Goal: Task Accomplishment & Management: Use online tool/utility

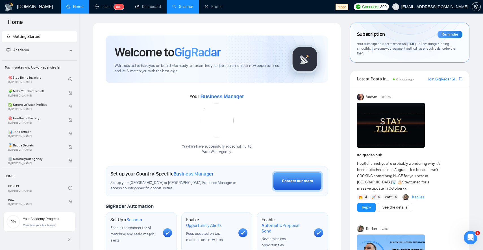
click at [181, 6] on link "Scanner" at bounding box center [182, 6] width 21 height 5
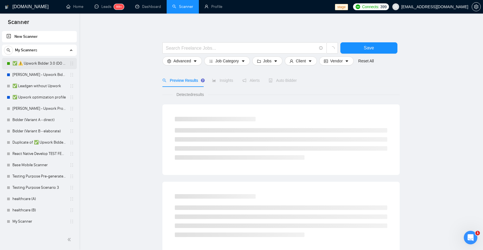
click at [42, 66] on link "✅ ⚠️ Upwork Bidder 3.0 (DO NOT TOUCH)" at bounding box center [39, 63] width 54 height 11
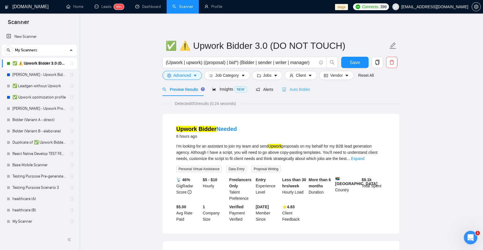
click at [294, 94] on div "Auto Bidder" at bounding box center [296, 89] width 28 height 13
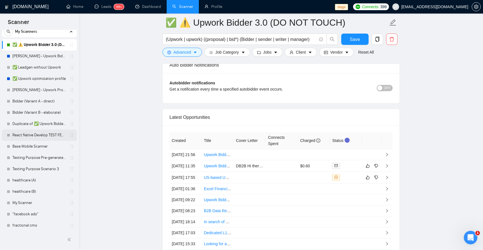
scroll to position [18, 0]
click at [42, 58] on link "[PERSON_NAME] - Upwork Bidder" at bounding box center [39, 56] width 54 height 11
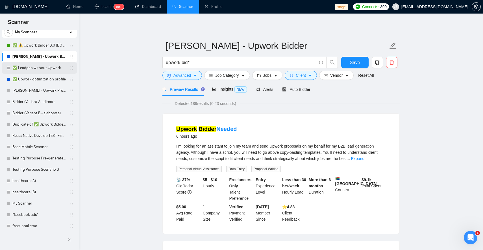
click at [43, 67] on link "✅ Leadgen without Upwork" at bounding box center [39, 67] width 54 height 11
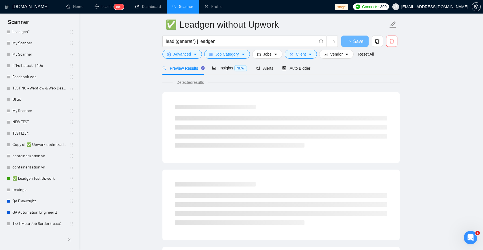
scroll to position [21, 0]
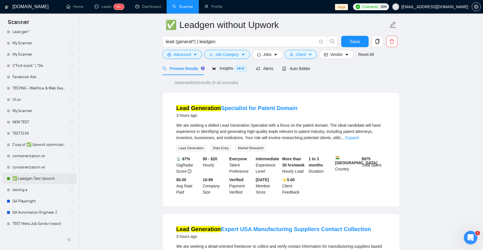
click at [40, 179] on link "✅ Leadgen Test Upwork" at bounding box center [39, 178] width 54 height 11
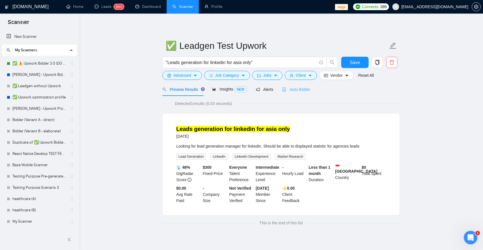
click at [297, 86] on div "Auto Bidder" at bounding box center [296, 89] width 28 height 13
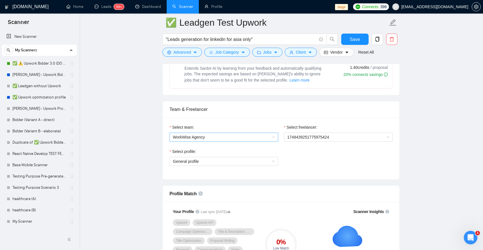
scroll to position [248, 0]
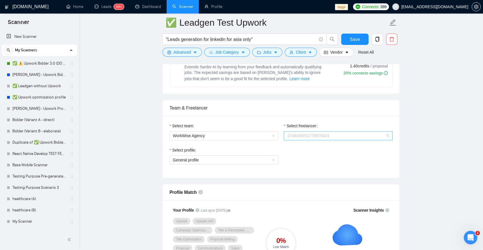
click at [320, 134] on span "1749439251775975424" at bounding box center [338, 136] width 102 height 8
click at [312, 167] on div "Oleksandr Bratko" at bounding box center [303, 164] width 37 height 10
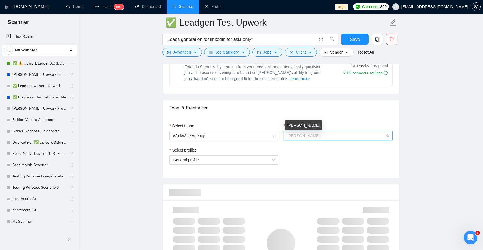
click at [305, 134] on span "Oleksandr Bratko" at bounding box center [303, 136] width 33 height 5
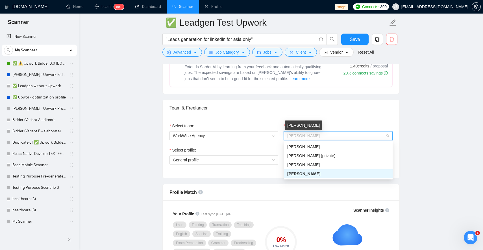
click at [327, 110] on div "Team & Freelancer" at bounding box center [281, 108] width 223 height 16
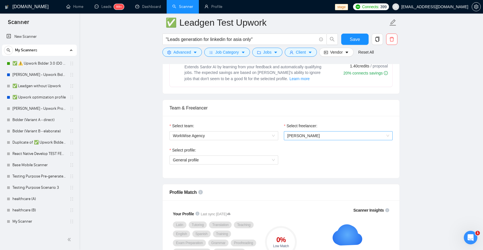
click at [317, 137] on span "Oleksandr Bratko" at bounding box center [303, 136] width 33 height 5
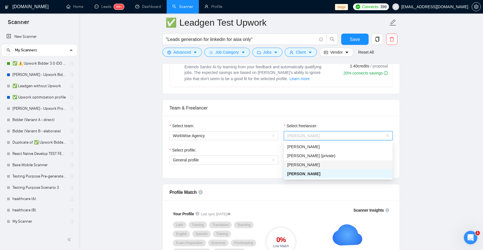
click at [311, 165] on span "[PERSON_NAME]" at bounding box center [303, 165] width 33 height 5
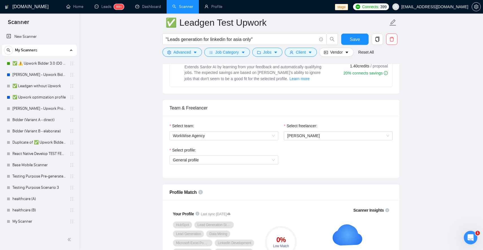
click at [337, 141] on div "Select freelancer: Mariia Ivanovna" at bounding box center [338, 135] width 114 height 24
click at [337, 135] on span "[PERSON_NAME]" at bounding box center [338, 136] width 102 height 8
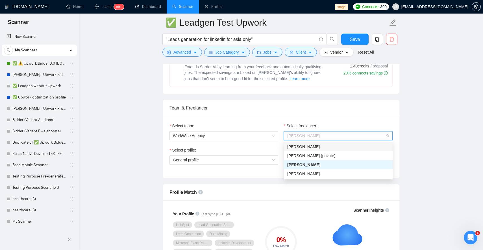
click at [332, 150] on div "Olena Zhuravska" at bounding box center [338, 147] width 102 height 6
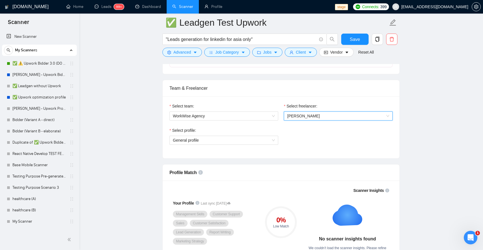
scroll to position [265, 0]
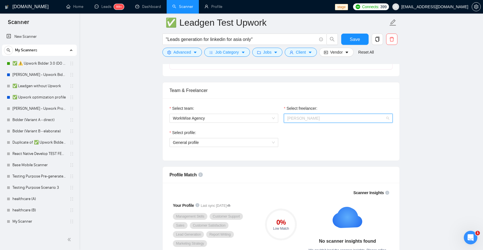
click at [326, 119] on span "Olena Zhuravska" at bounding box center [338, 118] width 102 height 8
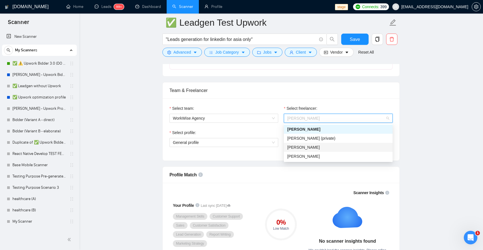
click at [319, 145] on div "[PERSON_NAME]" at bounding box center [338, 147] width 102 height 6
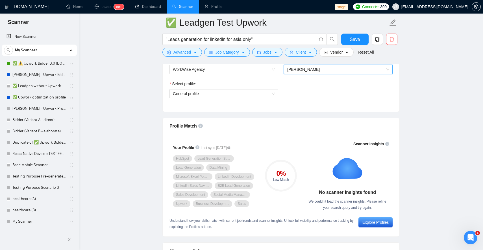
scroll to position [248, 0]
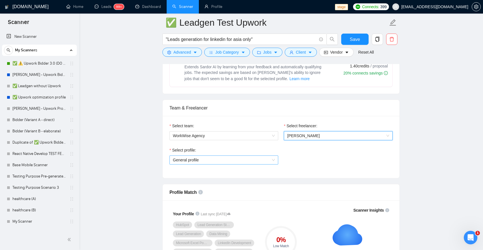
click at [276, 157] on div "General profile" at bounding box center [224, 160] width 109 height 9
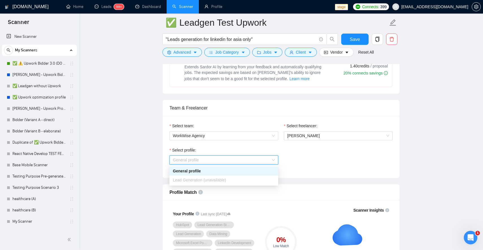
click at [276, 157] on div "General profile" at bounding box center [224, 160] width 109 height 9
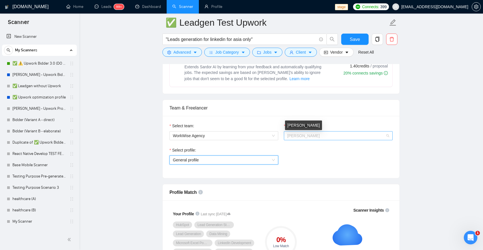
click at [299, 137] on span "[PERSON_NAME]" at bounding box center [303, 136] width 33 height 5
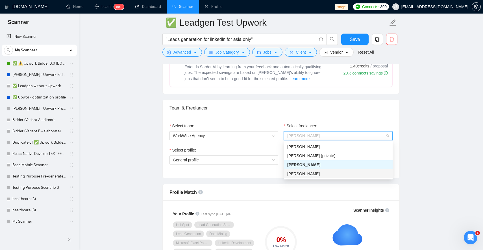
click at [299, 171] on div "Oleksandr Bratko" at bounding box center [338, 174] width 102 height 6
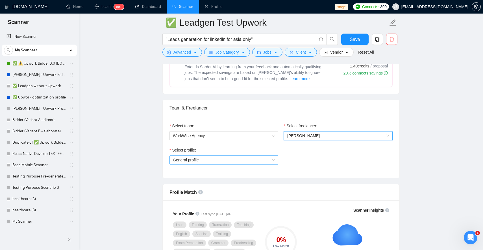
click at [267, 158] on span "General profile" at bounding box center [224, 160] width 102 height 8
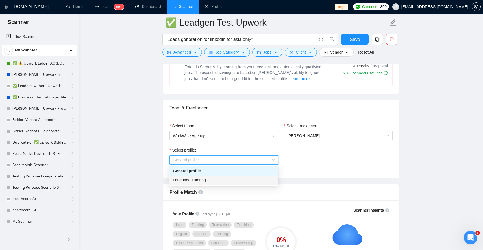
click at [261, 179] on div "Language Tutoring" at bounding box center [224, 180] width 102 height 6
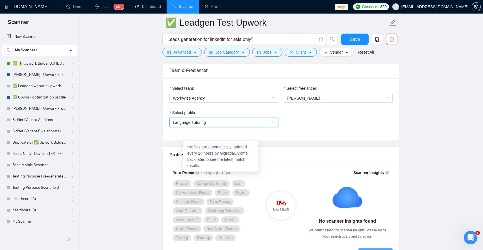
scroll to position [281, 0]
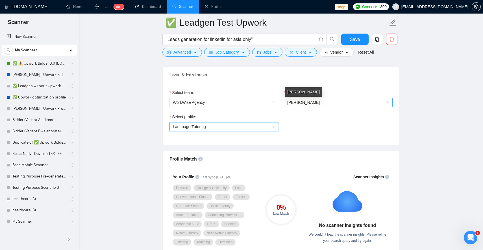
click at [288, 103] on span "Oleksandr Bratko" at bounding box center [303, 102] width 33 height 5
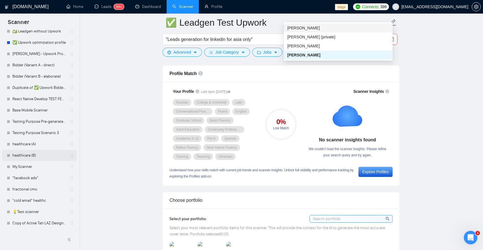
scroll to position [0, 0]
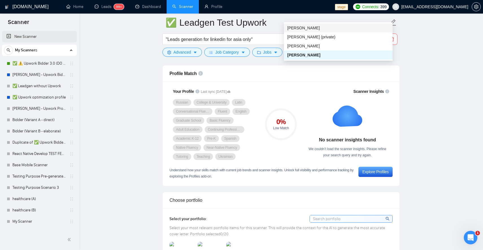
click at [36, 36] on link "New Scanner" at bounding box center [40, 36] width 66 height 11
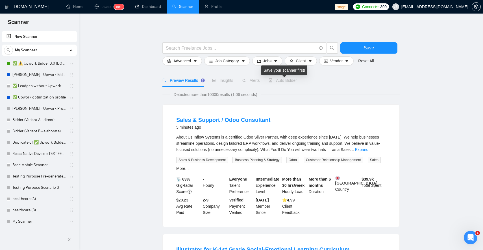
click at [281, 80] on span "Auto Bidder" at bounding box center [283, 80] width 28 height 5
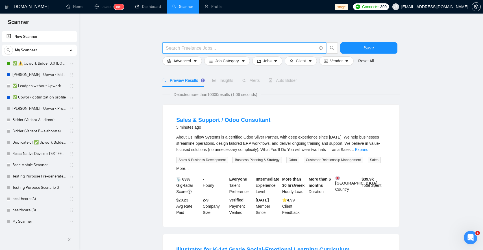
click at [203, 47] on input "text" at bounding box center [241, 48] width 151 height 7
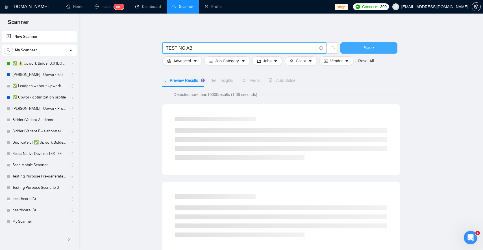
type input "TESTING AB"
click at [371, 47] on span "Save" at bounding box center [369, 47] width 10 height 7
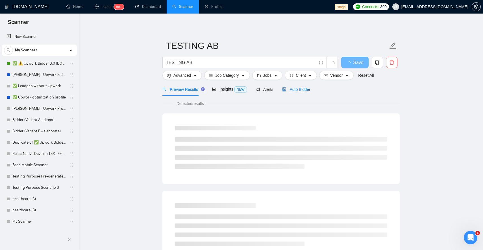
click at [301, 92] on div "Auto Bidder" at bounding box center [296, 90] width 28 height 6
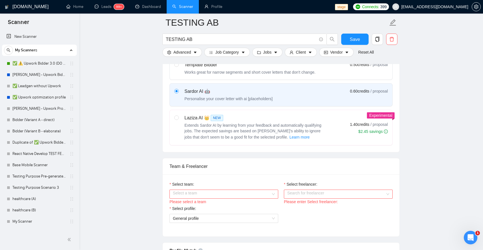
scroll to position [191, 0]
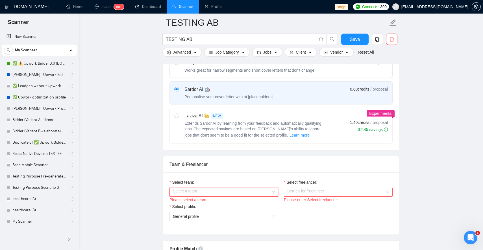
click at [260, 191] on input "Select team:" at bounding box center [222, 192] width 98 height 8
click at [254, 203] on div "WorkWise Agency" at bounding box center [224, 203] width 102 height 6
click at [302, 193] on input "Select freelancer:" at bounding box center [336, 192] width 98 height 8
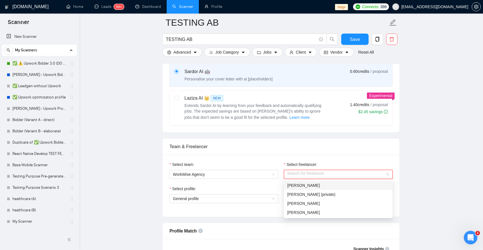
scroll to position [210, 0]
click at [315, 187] on span "Olena Zhuravska" at bounding box center [303, 185] width 33 height 5
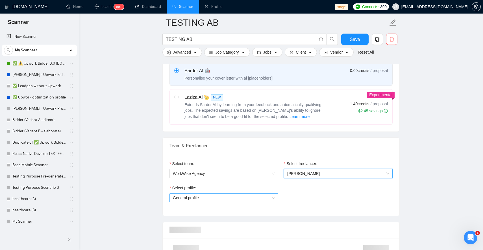
click at [259, 201] on span "General profile" at bounding box center [224, 198] width 102 height 8
click at [308, 200] on div "Select profile: General profile" at bounding box center [281, 197] width 229 height 24
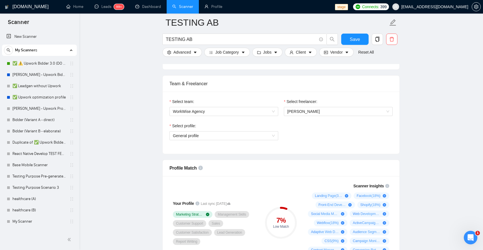
scroll to position [253, 0]
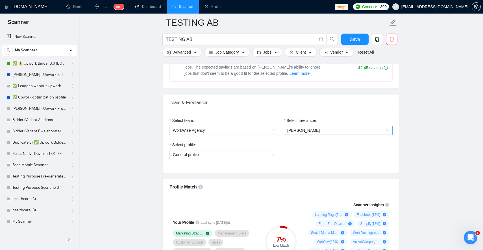
click at [335, 130] on span "Olena Zhuravska" at bounding box center [338, 130] width 102 height 8
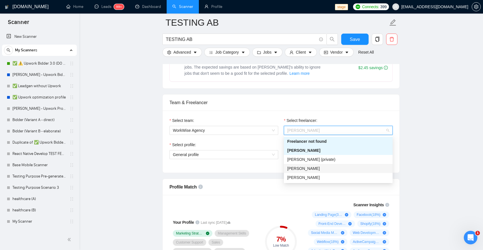
drag, startPoint x: 321, startPoint y: 161, endPoint x: 322, endPoint y: 171, distance: 9.4
click at [322, 171] on div "Freelancer not found Olena Zhuravska Sviatoslav Hryhorenko (private) Mariia Iva…" at bounding box center [338, 159] width 109 height 45
click at [322, 171] on div "[PERSON_NAME]" at bounding box center [338, 169] width 102 height 6
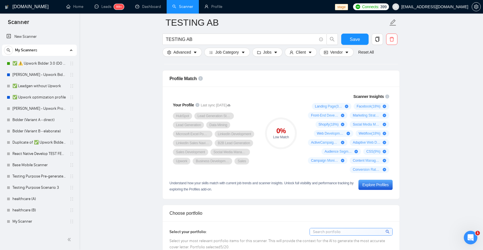
scroll to position [0, 0]
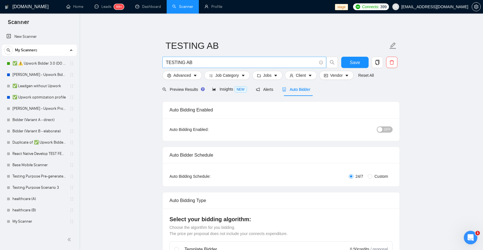
click at [201, 64] on input "TESTING AB" at bounding box center [241, 62] width 151 height 7
type input "h"
type input "hubspot | lead generation"
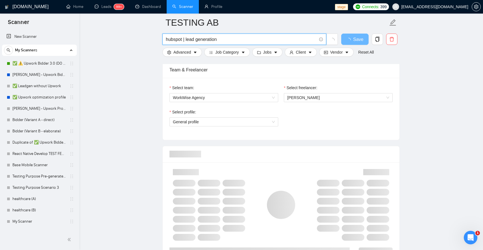
scroll to position [331, 0]
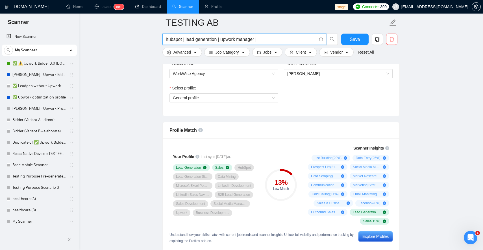
type input "hubspot | lead generation | upwork manager |"
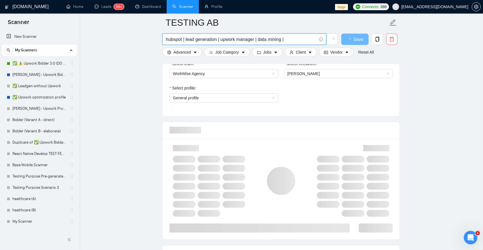
type input "hubspot | lead generation | upwork manager | data mining |"
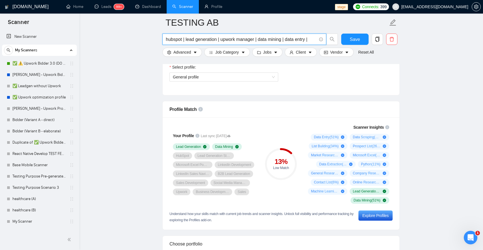
type input "hubspot | lead generation | upwork manager | data mining | data entry |"
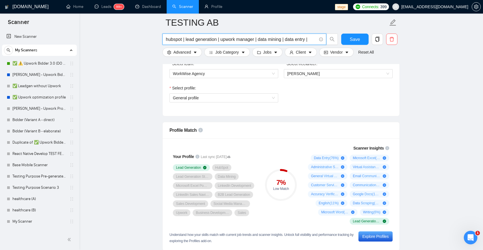
drag, startPoint x: 261, startPoint y: 39, endPoint x: 312, endPoint y: 38, distance: 51.8
click at [312, 38] on input "hubspot | lead generation | upwork manager | data mining | data entry |" at bounding box center [241, 39] width 151 height 7
type input "hubspot | lead generation | upwork manager"
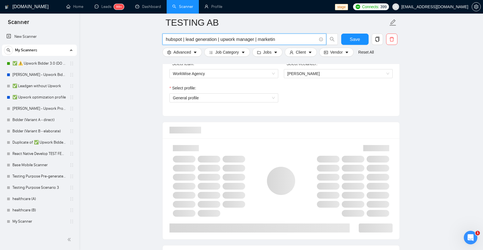
type input "hubspot | lead generation | upwork manager | marketing"
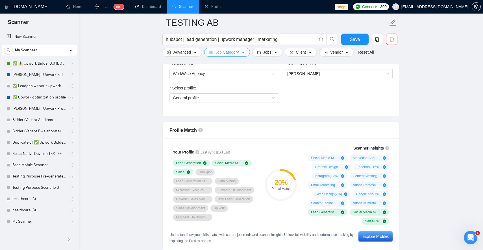
click at [242, 52] on button "Job Category" at bounding box center [227, 52] width 46 height 9
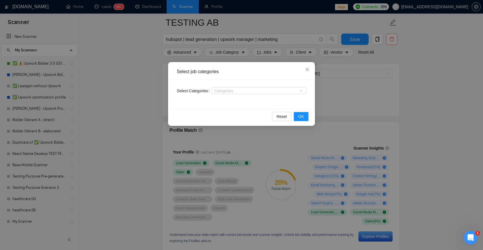
click at [119, 106] on div "Select job categories Select Categories Categories Reset OK" at bounding box center [241, 125] width 483 height 250
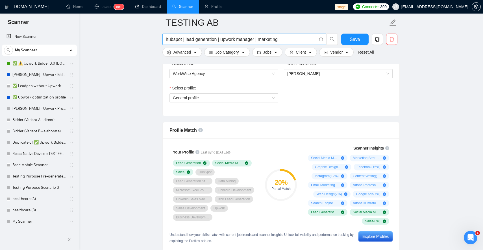
click at [291, 44] on span "hubspot | lead generation | upwork manager | marketing" at bounding box center [245, 39] width 164 height 11
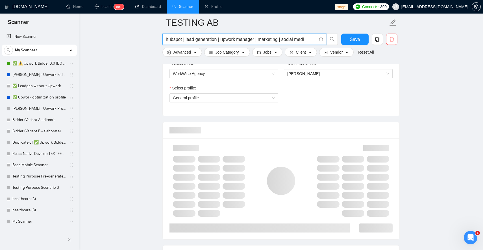
type input "hubspot | lead generation | upwork manager | marketing | social media"
type input "hubspot | lead generation | upwork manager | marketing |"
type input "hubspot | lead generation | upwork manager | marketing | linkedin sales"
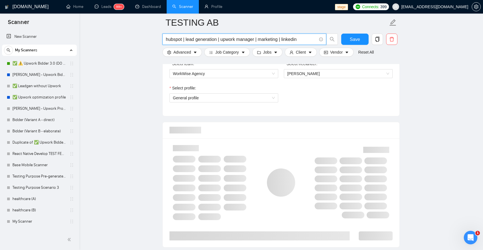
type input "hubspot | lead generation | upwork manager | marketing | linkedin"
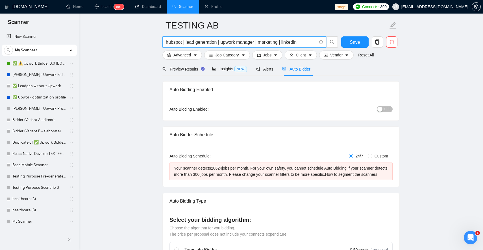
scroll to position [0, 0]
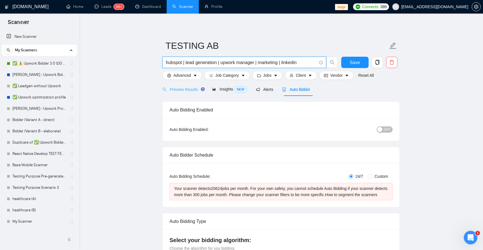
type input "hubspot | lead generation | upwork manager | marketing | linkedin"
click at [184, 91] on span "Preview Results" at bounding box center [183, 89] width 41 height 5
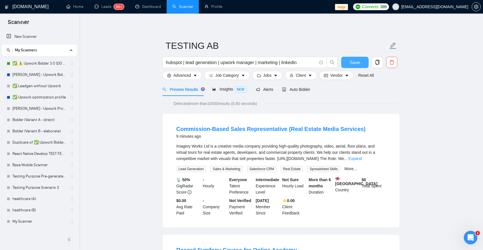
click at [346, 65] on button "Save" at bounding box center [354, 62] width 27 height 11
click at [300, 88] on span "Auto Bidder" at bounding box center [296, 89] width 28 height 5
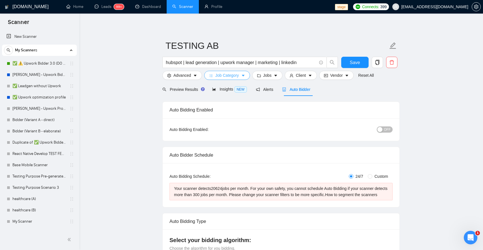
click at [220, 75] on span "Job Category" at bounding box center [226, 75] width 23 height 6
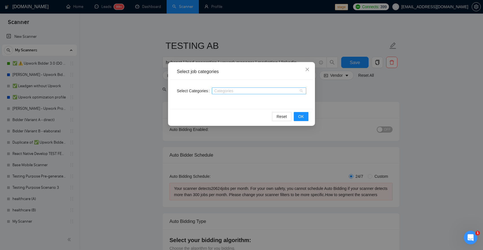
click at [236, 94] on div "Categories" at bounding box center [259, 91] width 94 height 7
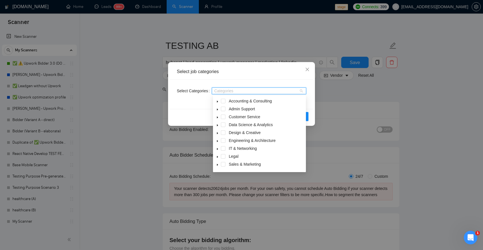
click at [182, 141] on div "Select job categories Select Categories Categories Reset OK" at bounding box center [241, 125] width 483 height 250
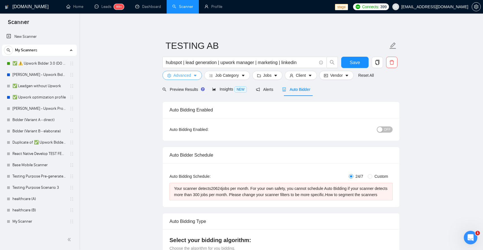
click at [189, 73] on span "Advanced" at bounding box center [183, 75] width 18 height 6
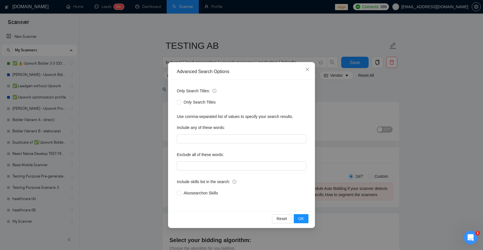
click at [148, 124] on div "Advanced Search Options Only Search Titles: Only Search Titles Use comma-separa…" at bounding box center [241, 125] width 483 height 250
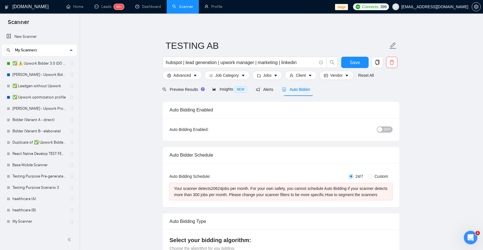
click at [387, 129] on span "OFF" at bounding box center [387, 130] width 7 height 6
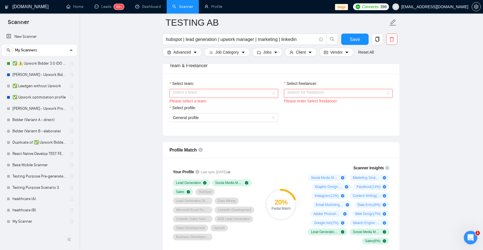
scroll to position [301, 0]
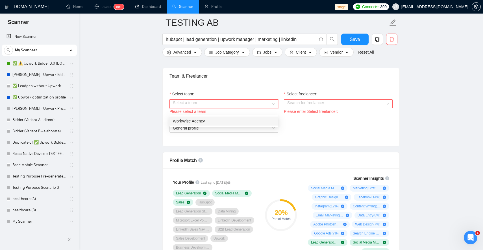
click at [268, 108] on input "Select team:" at bounding box center [222, 104] width 98 height 8
click at [261, 121] on div "WorkWise Agency" at bounding box center [224, 121] width 102 height 6
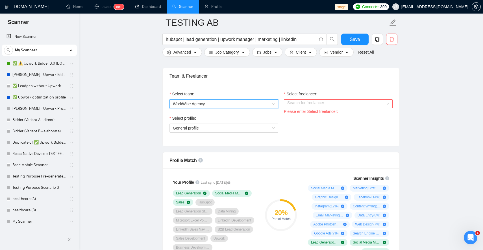
click at [306, 108] on input "Select freelancer:" at bounding box center [336, 104] width 98 height 8
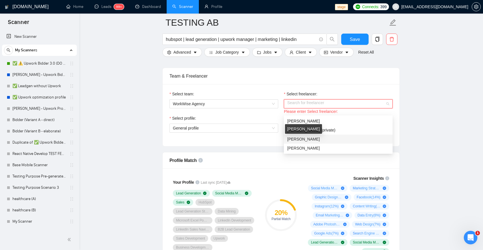
click at [302, 137] on span "[PERSON_NAME]" at bounding box center [303, 139] width 33 height 5
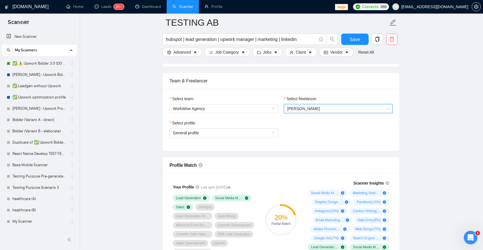
scroll to position [295, 0]
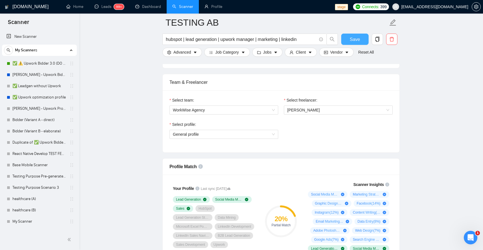
click at [356, 36] on span "Save" at bounding box center [355, 39] width 10 height 7
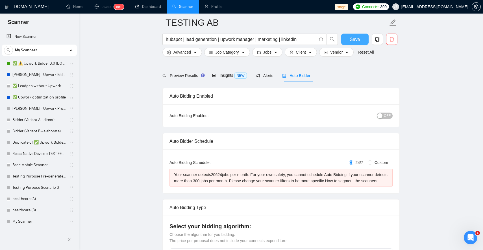
scroll to position [28, 0]
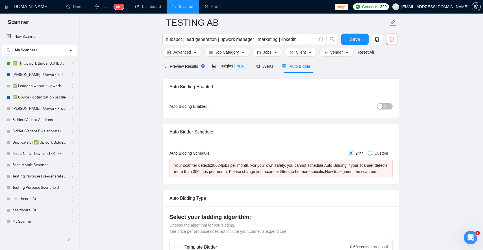
click at [371, 153] on input "Custom" at bounding box center [370, 153] width 5 height 5
radio input "true"
radio input "false"
checkbox input "true"
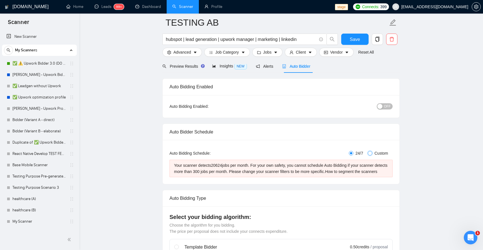
checkbox input "true"
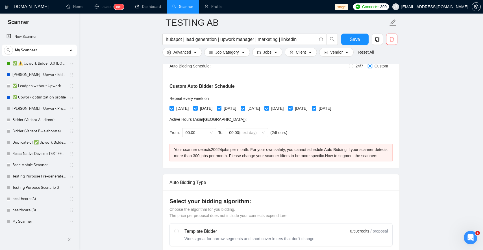
scroll to position [116, 0]
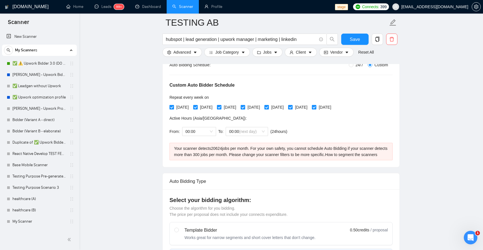
click at [172, 109] on span at bounding box center [172, 107] width 5 height 5
click at [172, 109] on input "[DATE]" at bounding box center [172, 107] width 4 height 4
checkbox input "false"
click at [197, 107] on input "[DATE]" at bounding box center [195, 107] width 4 height 4
checkbox input "false"
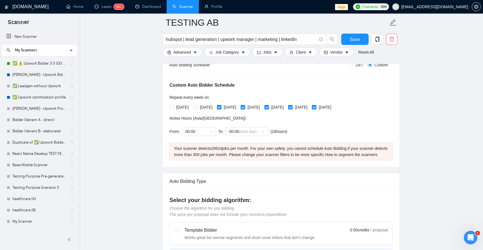
click at [222, 108] on span at bounding box center [219, 107] width 5 height 5
click at [221, 108] on input "[DATE]" at bounding box center [219, 107] width 4 height 4
checkbox input "false"
click at [245, 108] on input "[DATE]" at bounding box center [243, 107] width 4 height 4
checkbox input "false"
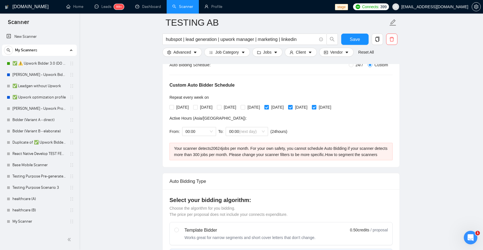
click at [269, 108] on input "[DATE]" at bounding box center [267, 107] width 4 height 4
checkbox input "true"
click at [316, 106] on input "[DATE]" at bounding box center [314, 107] width 4 height 4
checkbox input "false"
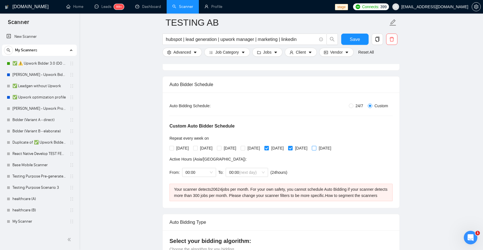
scroll to position [46, 0]
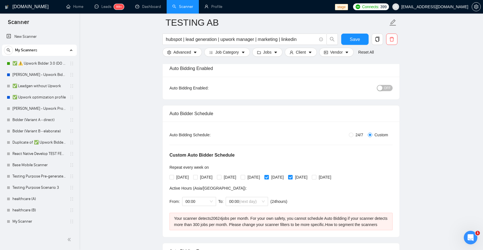
click at [384, 88] on button "OFF" at bounding box center [385, 88] width 16 height 6
click at [358, 39] on span "Save" at bounding box center [355, 39] width 10 height 7
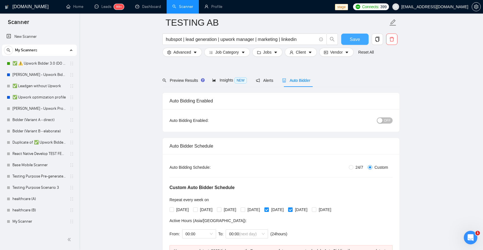
scroll to position [65, 0]
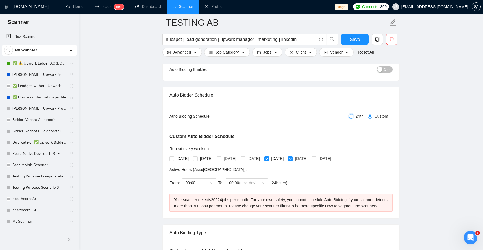
click at [351, 117] on input "24/7" at bounding box center [351, 116] width 5 height 5
radio input "true"
radio input "false"
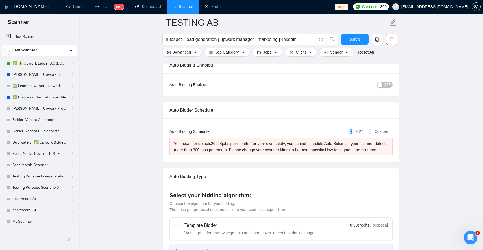
scroll to position [28, 0]
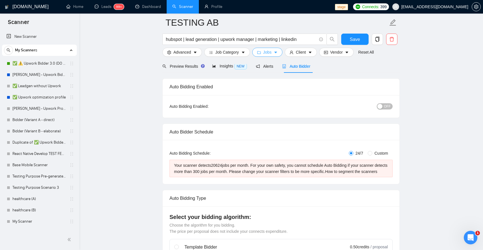
click at [278, 51] on icon "caret-down" at bounding box center [276, 53] width 4 height 4
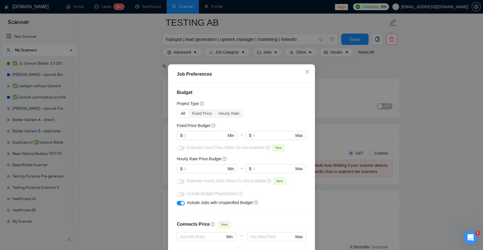
click at [278, 51] on div "Job Preferences Budget Project Type All Fixed Price Hourly Rate Fixed Price Bud…" at bounding box center [241, 125] width 483 height 250
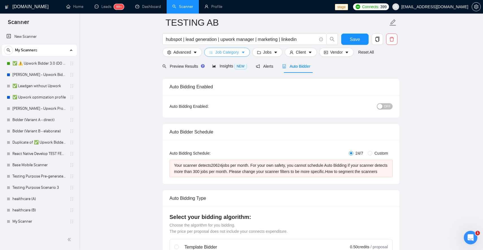
click at [232, 53] on span "Job Category" at bounding box center [226, 52] width 23 height 6
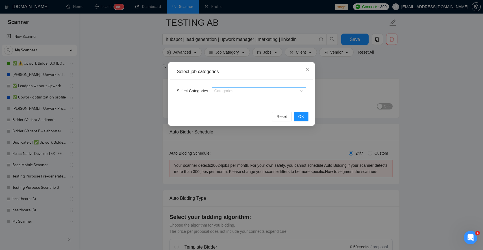
click at [222, 92] on div at bounding box center [256, 91] width 86 height 5
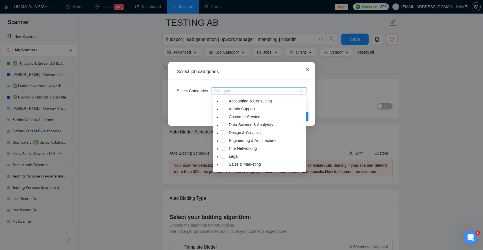
click at [314, 70] on span "Close" at bounding box center [307, 69] width 15 height 15
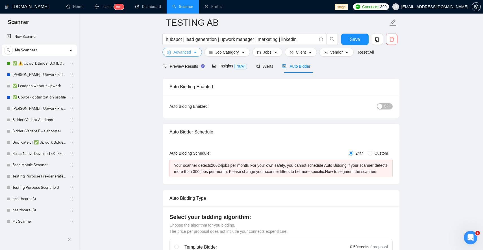
click at [186, 53] on span "Advanced" at bounding box center [183, 52] width 18 height 6
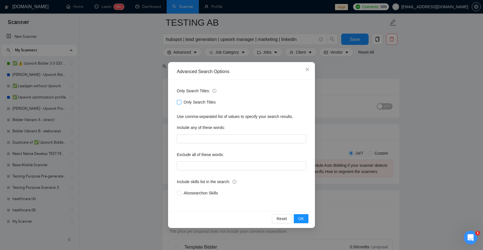
click at [181, 102] on input "Only Search Titles" at bounding box center [179, 102] width 4 height 4
checkbox input "true"
click at [304, 219] on button "OK" at bounding box center [301, 219] width 15 height 9
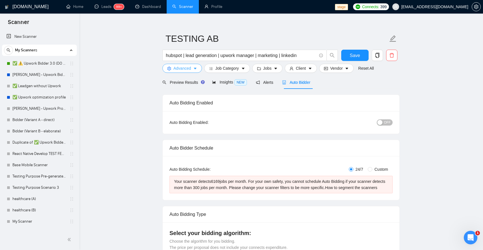
scroll to position [5, 0]
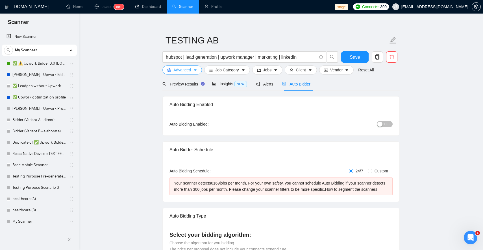
click at [198, 69] on button "Advanced" at bounding box center [183, 70] width 40 height 9
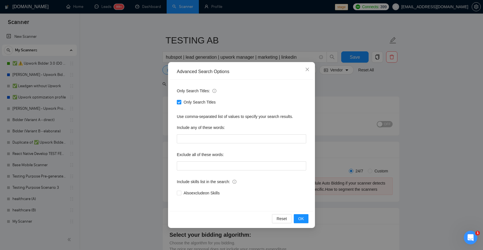
click at [152, 148] on div "Advanced Search Options Only Search Titles: Only Search Titles Use comma-separa…" at bounding box center [241, 125] width 483 height 250
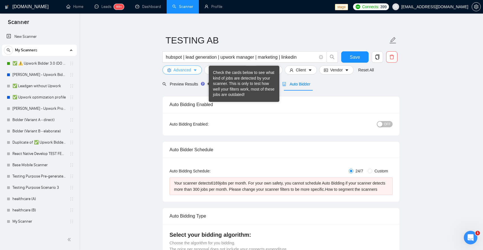
click at [192, 70] on button "Advanced" at bounding box center [183, 70] width 40 height 9
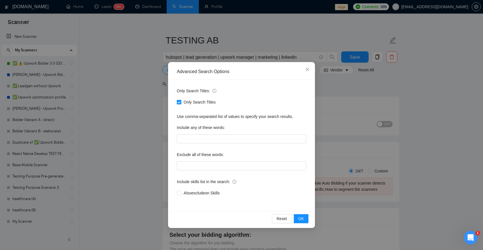
click at [180, 102] on input "Only Search Titles" at bounding box center [179, 102] width 4 height 4
checkbox input "false"
click at [304, 221] on span "OK" at bounding box center [302, 219] width 6 height 6
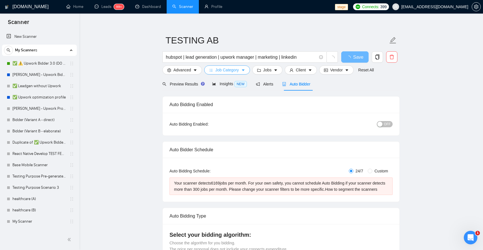
click at [226, 68] on span "Job Category" at bounding box center [226, 70] width 23 height 6
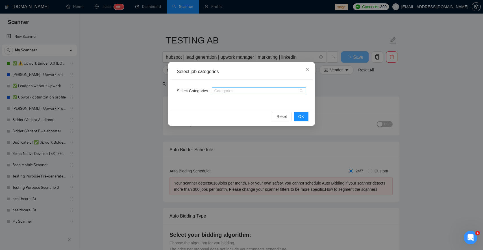
click at [225, 91] on div at bounding box center [256, 91] width 86 height 5
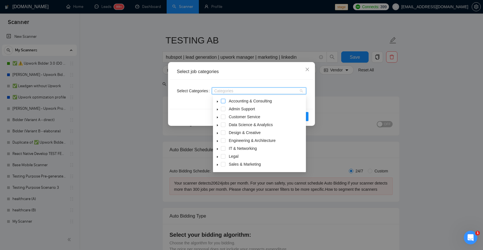
click at [224, 101] on span at bounding box center [223, 101] width 5 height 5
click at [224, 109] on span at bounding box center [223, 109] width 5 height 5
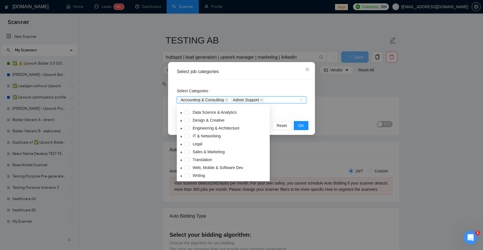
scroll to position [23, 0]
click at [187, 150] on span at bounding box center [187, 151] width 5 height 5
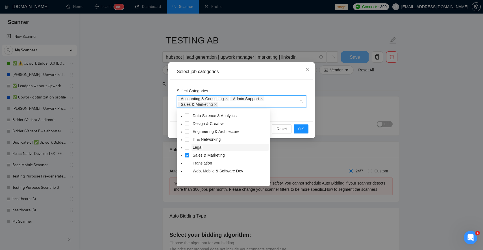
scroll to position [0, 0]
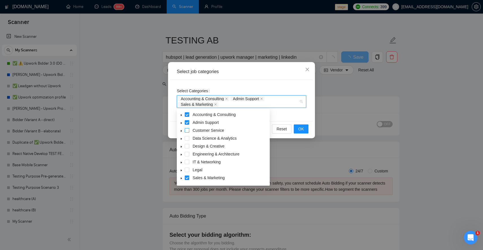
click at [188, 129] on span at bounding box center [187, 130] width 5 height 5
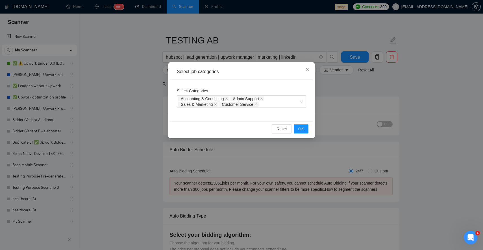
click at [281, 115] on div "Select Categories Accounting & Consulting Admin Support Sales & Marketing Custo…" at bounding box center [241, 101] width 143 height 42
click at [302, 128] on span "OK" at bounding box center [302, 129] width 6 height 6
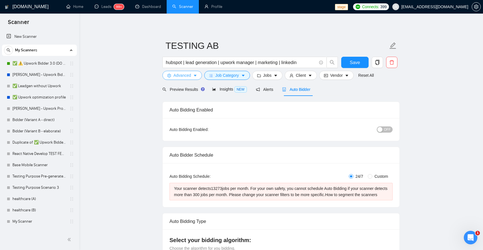
click at [191, 76] on span "Advanced" at bounding box center [183, 75] width 18 height 6
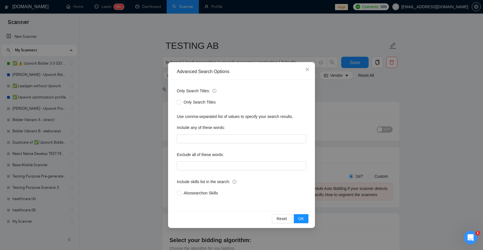
click at [337, 101] on div "Advanced Search Options Only Search Titles: Only Search Titles Use comma-separa…" at bounding box center [241, 125] width 483 height 250
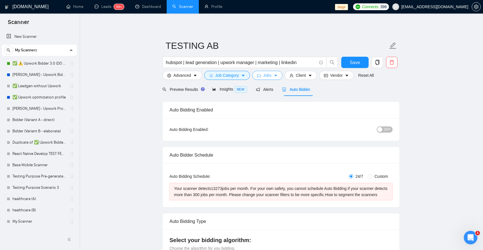
click at [272, 75] on span "Jobs" at bounding box center [267, 75] width 8 height 6
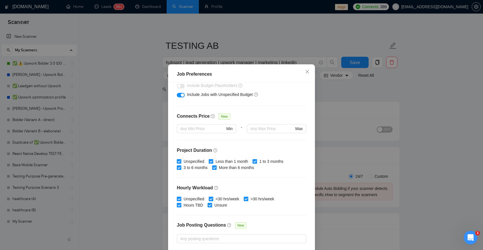
scroll to position [113, 0]
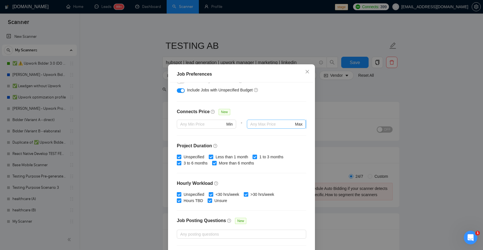
click at [260, 126] on input "text" at bounding box center [272, 124] width 44 height 6
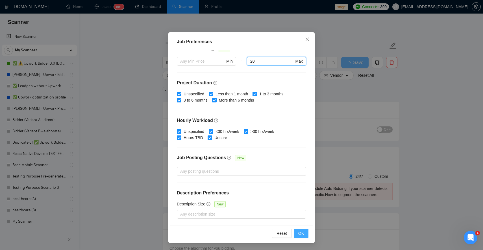
type input "20"
click at [304, 233] on span "OK" at bounding box center [302, 234] width 6 height 6
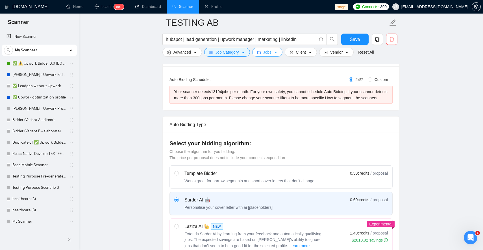
scroll to position [68, 0]
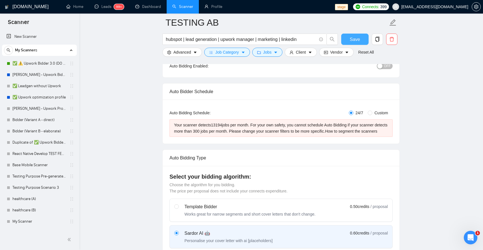
click at [362, 41] on button "Save" at bounding box center [354, 39] width 27 height 11
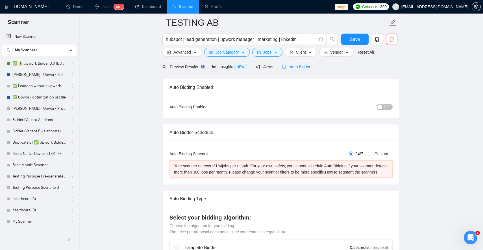
scroll to position [27, 0]
click at [178, 69] on span "Preview Results" at bounding box center [183, 67] width 41 height 5
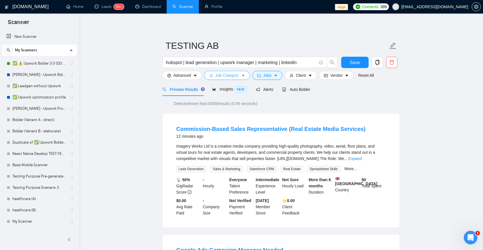
click at [225, 75] on span "Job Category" at bounding box center [226, 75] width 23 height 6
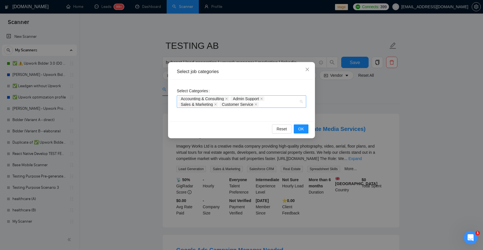
click at [272, 101] on div "Accounting & Consulting Admin Support Sales & Marketing Customer Service" at bounding box center [238, 101] width 121 height 11
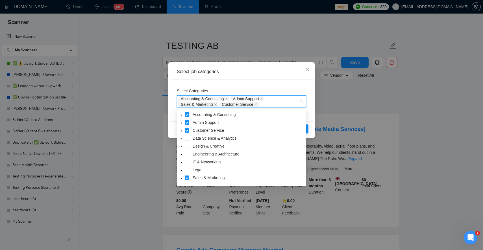
click at [187, 115] on span at bounding box center [187, 115] width 5 height 5
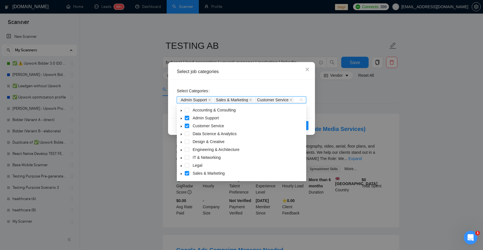
click at [187, 118] on span at bounding box center [187, 118] width 5 height 5
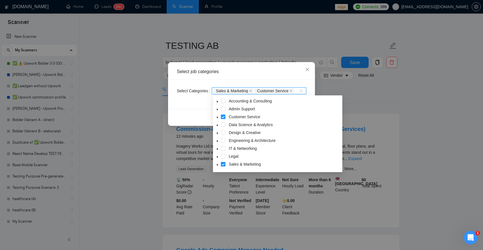
click at [223, 117] on span at bounding box center [223, 117] width 5 height 5
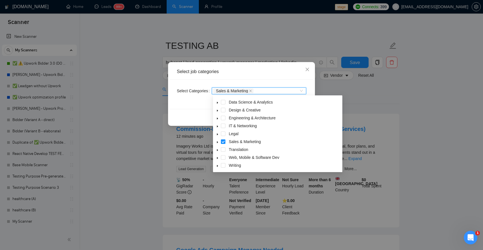
click at [184, 115] on div "Reset OK" at bounding box center [241, 116] width 143 height 15
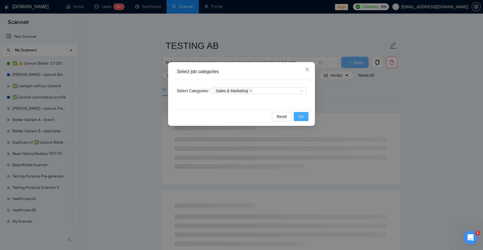
click at [303, 115] on span "OK" at bounding box center [302, 117] width 6 height 6
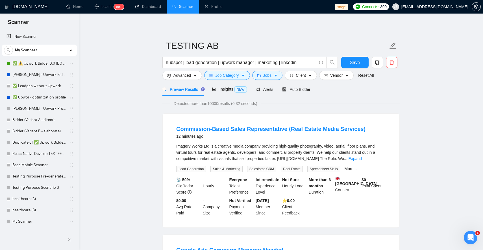
click at [313, 88] on div "Preview Results Insights NEW Alerts Auto Bidder" at bounding box center [281, 89] width 237 height 13
click at [304, 90] on span "Auto Bidder" at bounding box center [296, 89] width 28 height 5
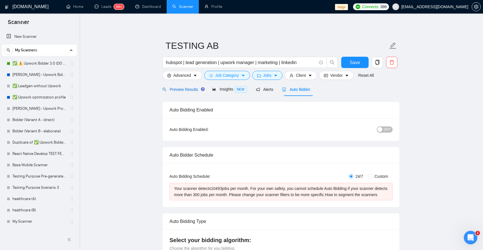
click at [190, 89] on span "Preview Results" at bounding box center [183, 89] width 41 height 5
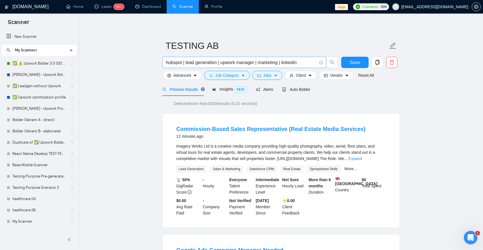
click at [267, 62] on input "hubspot | lead generation | upwork manager | marketing | linkedin" at bounding box center [241, 62] width 151 height 7
type input "hubspot | lead generation | upwork manager | linkedin"
click at [353, 63] on span "Save" at bounding box center [355, 62] width 10 height 7
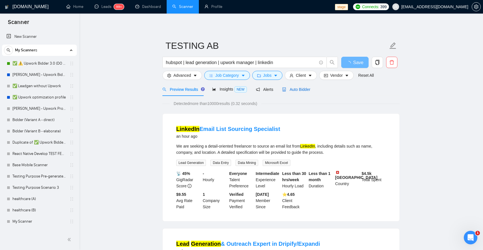
click at [299, 91] on span "Auto Bidder" at bounding box center [296, 89] width 28 height 5
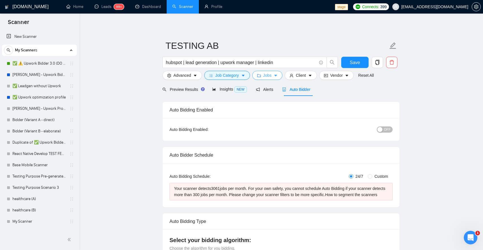
click at [271, 78] on span "Jobs" at bounding box center [267, 75] width 8 height 6
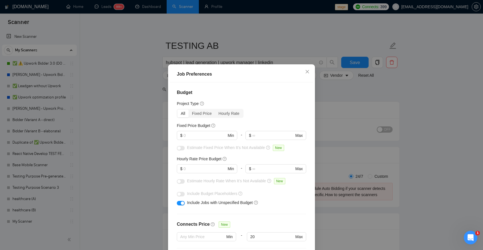
scroll to position [19, 0]
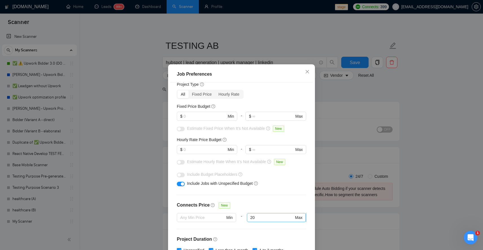
click at [261, 217] on input "20" at bounding box center [272, 218] width 44 height 6
type input "2"
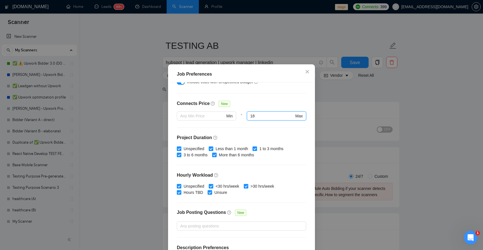
scroll to position [143, 0]
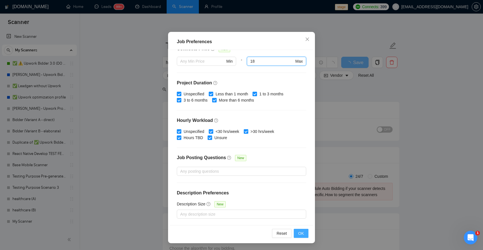
click at [302, 232] on span "OK" at bounding box center [302, 234] width 6 height 6
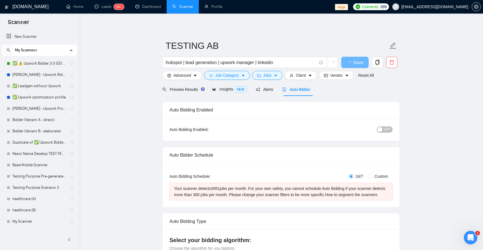
scroll to position [2, 0]
click at [180, 87] on span "Preview Results" at bounding box center [183, 89] width 41 height 5
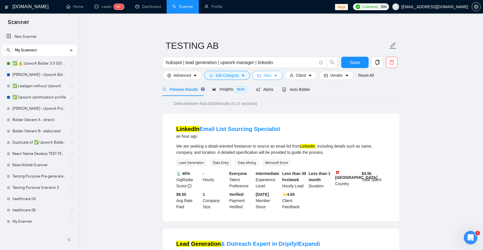
click at [278, 75] on icon "caret-down" at bounding box center [276, 76] width 4 height 4
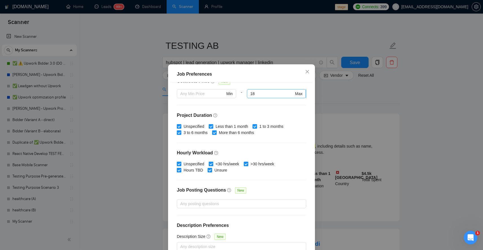
click at [264, 94] on input "18" at bounding box center [272, 94] width 44 height 6
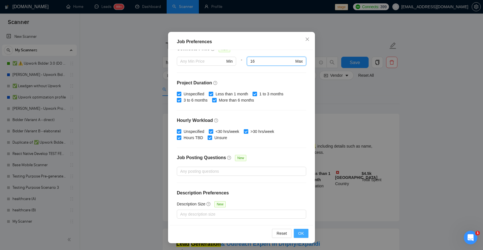
type input "16"
click at [306, 235] on button "OK" at bounding box center [301, 233] width 15 height 9
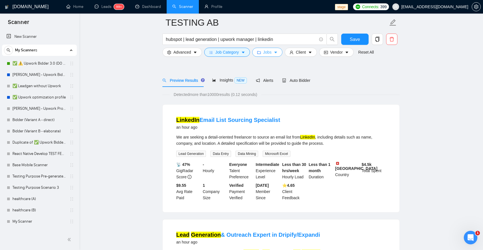
scroll to position [0, 0]
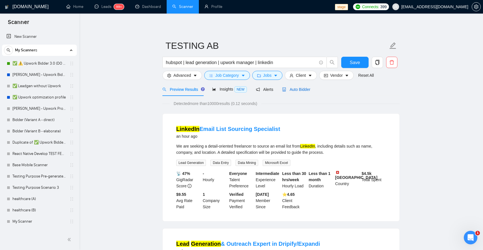
click at [299, 90] on span "Auto Bidder" at bounding box center [296, 89] width 28 height 5
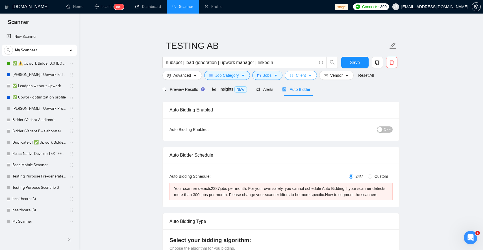
click at [299, 76] on span "Client" at bounding box center [301, 75] width 10 height 6
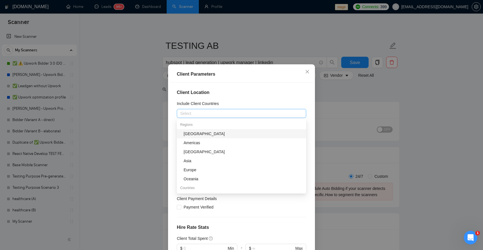
click at [298, 111] on div at bounding box center [238, 113] width 121 height 7
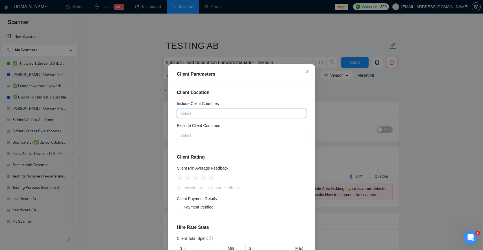
click at [353, 79] on div "Client Parameters Client Location Include Client Countries Select Exclude Clien…" at bounding box center [241, 125] width 483 height 250
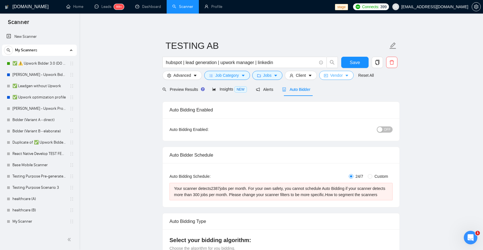
click at [339, 72] on span "Vendor" at bounding box center [336, 75] width 12 height 6
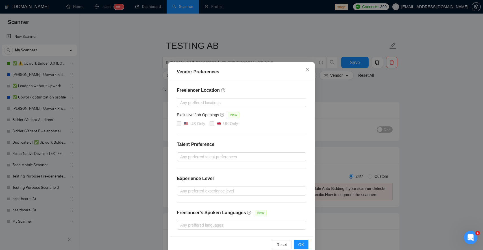
scroll to position [11, 0]
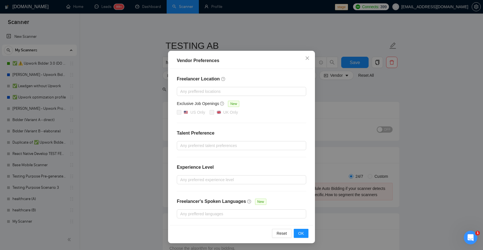
click at [349, 106] on div "Vendor Preferences Freelancer Location Any preffered locations Exclusive Job Op…" at bounding box center [241, 125] width 483 height 250
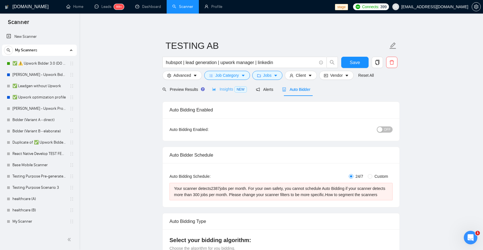
scroll to position [0, 0]
click at [195, 70] on div "hubspot | lead generation | upwork manager | linkedin" at bounding box center [250, 64] width 178 height 14
click at [195, 75] on icon "caret-down" at bounding box center [195, 76] width 4 height 4
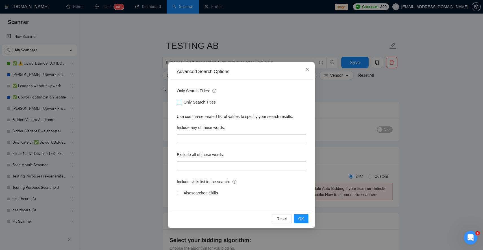
click at [177, 103] on input "Only Search Titles" at bounding box center [179, 102] width 4 height 4
checkbox input "true"
click at [299, 218] on span "OK" at bounding box center [302, 219] width 6 height 6
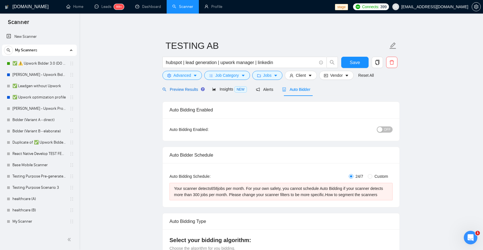
click at [179, 90] on span "Preview Results" at bounding box center [183, 89] width 41 height 5
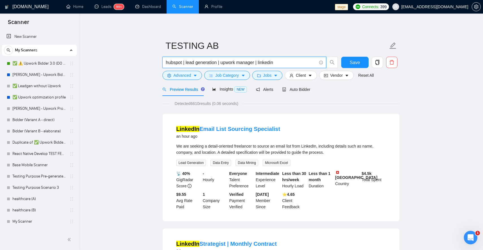
click at [284, 64] on input "hubspot | lead generation | upwork manager | linkedin" at bounding box center [241, 62] width 151 height 7
type input "hubspot | lead generation | upwork manager | linkedin lead"
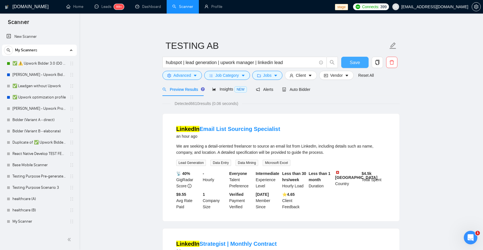
click at [360, 64] on button "Save" at bounding box center [354, 62] width 27 height 11
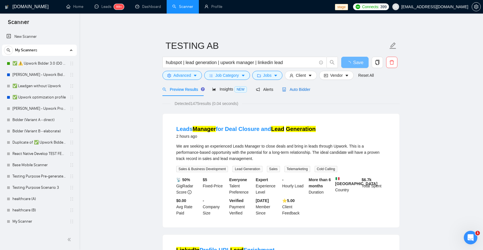
click at [306, 90] on span "Auto Bidder" at bounding box center [296, 89] width 28 height 5
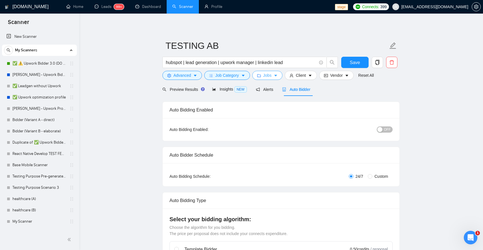
scroll to position [4, 0]
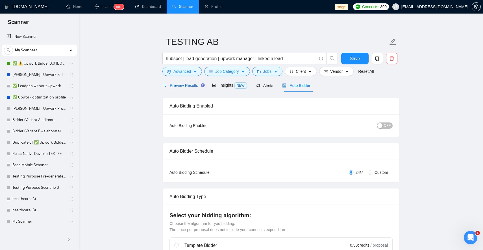
click at [191, 88] on div "Preview Results" at bounding box center [183, 86] width 41 height 6
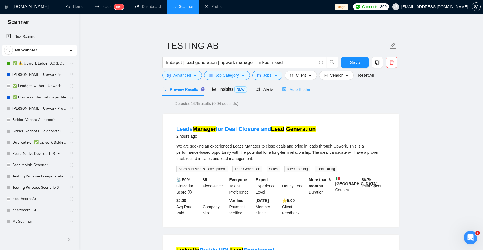
click at [299, 93] on div "Auto Bidder" at bounding box center [296, 89] width 28 height 13
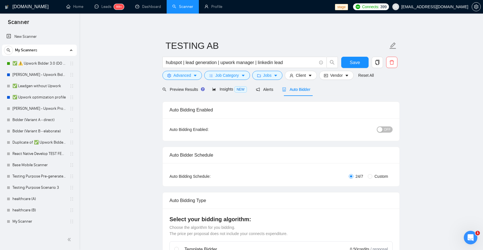
click at [385, 131] on span "OFF" at bounding box center [387, 130] width 7 height 6
click at [353, 62] on span "Save" at bounding box center [355, 62] width 10 height 7
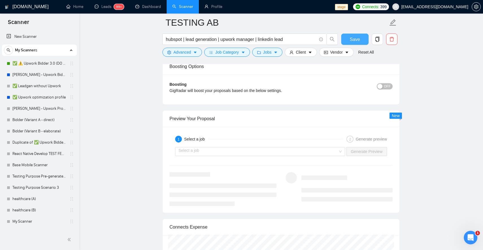
scroll to position [1013, 0]
click at [309, 150] on input "search" at bounding box center [258, 153] width 159 height 8
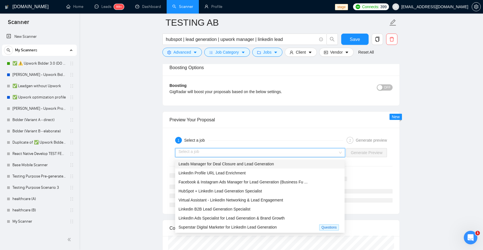
click at [294, 165] on div "Leads Manager for Deal Closure and Lead Generation" at bounding box center [260, 164] width 163 height 6
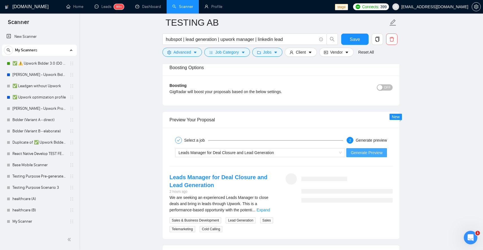
click at [367, 152] on span "Generate Preview" at bounding box center [367, 153] width 32 height 6
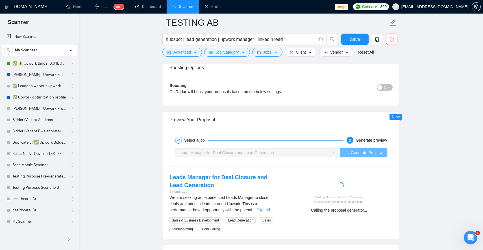
click at [277, 210] on div "Leads Manager for Deal Closure and Lead Generation 2 hours ago We are seeking a…" at bounding box center [223, 203] width 116 height 59
click at [270, 212] on link "Expand" at bounding box center [263, 210] width 13 height 5
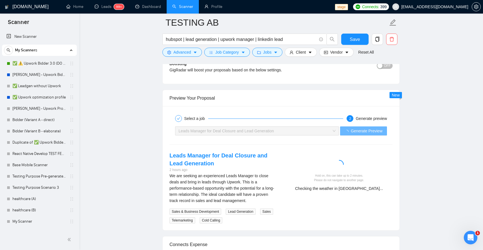
scroll to position [1037, 0]
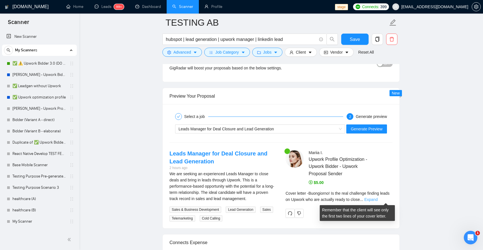
click at [378, 200] on link "Expand" at bounding box center [371, 200] width 13 height 5
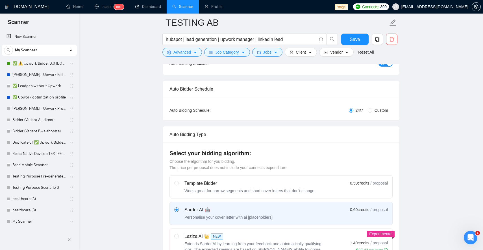
scroll to position [0, 0]
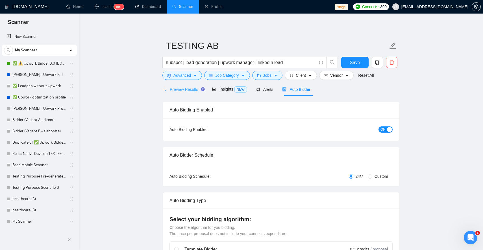
click at [183, 94] on div "Preview Results" at bounding box center [183, 89] width 41 height 13
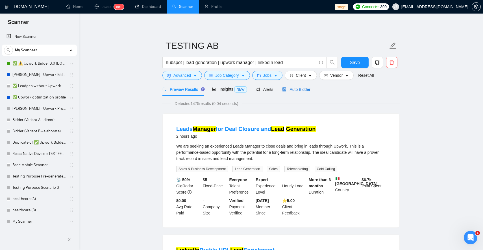
click at [298, 90] on span "Auto Bidder" at bounding box center [296, 89] width 28 height 5
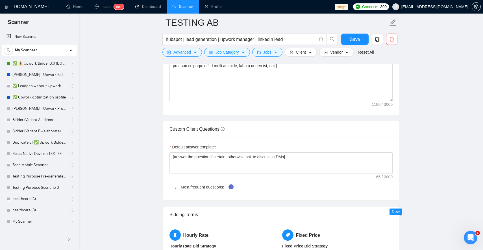
scroll to position [735, 0]
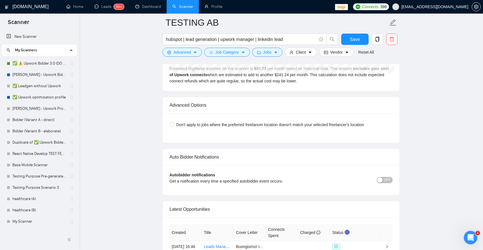
scroll to position [1291, 0]
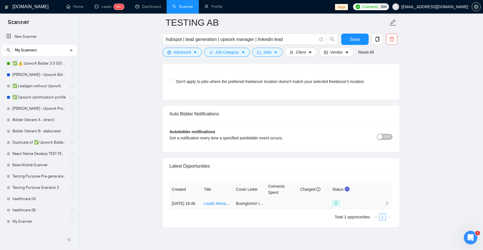
click at [307, 209] on td at bounding box center [314, 203] width 32 height 11
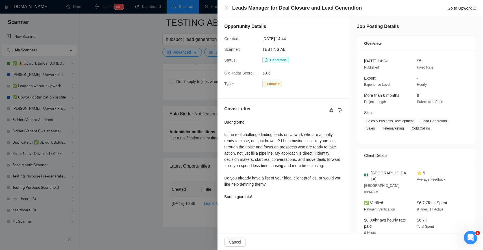
click at [214, 131] on div at bounding box center [241, 125] width 483 height 250
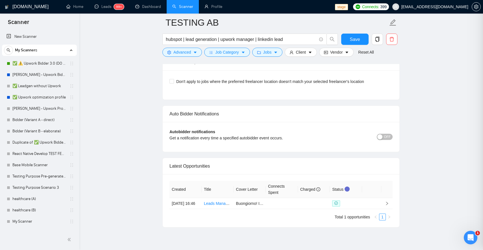
click at [193, 140] on div at bounding box center [241, 125] width 483 height 250
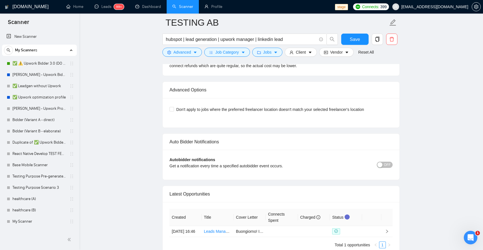
scroll to position [1318, 0]
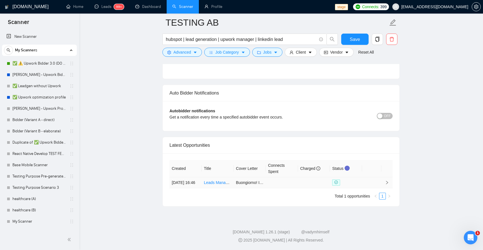
click at [325, 183] on td at bounding box center [314, 183] width 32 height 11
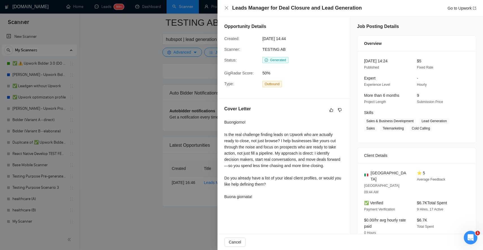
click at [174, 124] on div at bounding box center [241, 125] width 483 height 250
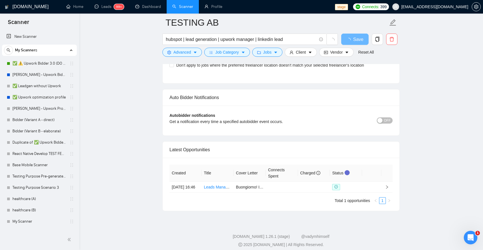
scroll to position [1263, 0]
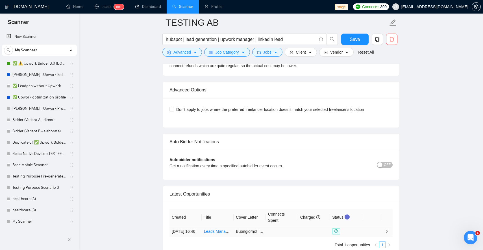
click at [316, 235] on td at bounding box center [314, 231] width 32 height 11
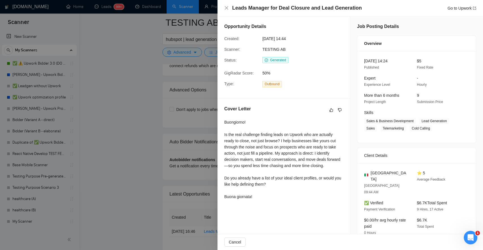
click at [185, 91] on div at bounding box center [241, 125] width 483 height 250
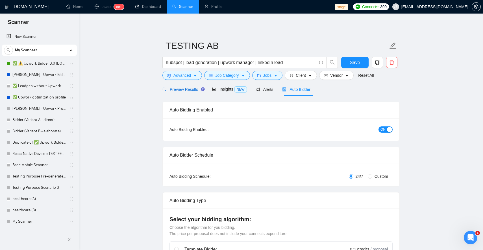
click at [186, 90] on span "Preview Results" at bounding box center [183, 89] width 41 height 5
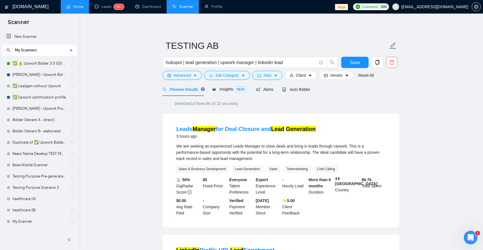
click at [76, 8] on link "Home" at bounding box center [74, 6] width 17 height 5
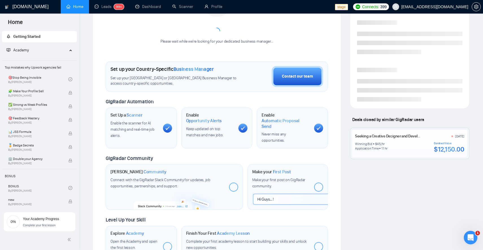
scroll to position [76, 0]
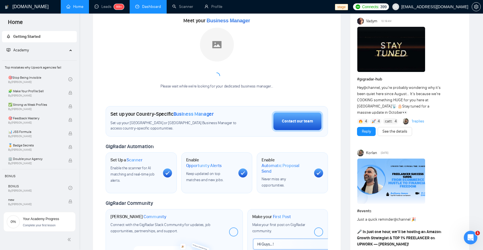
click at [141, 7] on link "Dashboard" at bounding box center [148, 6] width 26 height 5
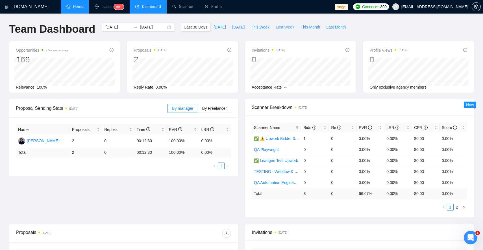
click at [287, 29] on span "Last Week" at bounding box center [285, 27] width 19 height 6
type input "2025-09-15"
type input "2025-09-21"
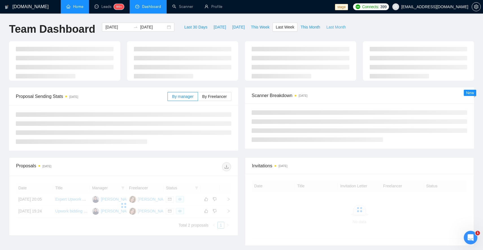
click at [340, 27] on span "Last Month" at bounding box center [337, 27] width 20 height 6
type input "2025-08-01"
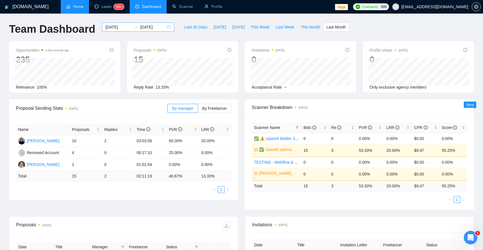
click at [146, 28] on input "2025-08-31" at bounding box center [153, 27] width 26 height 6
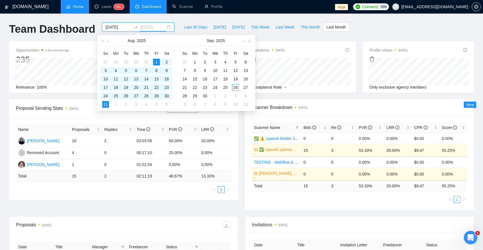
click at [156, 61] on div "1" at bounding box center [156, 62] width 7 height 7
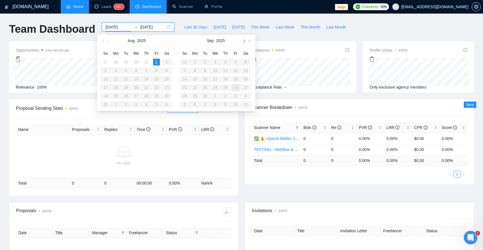
click at [245, 41] on button "button" at bounding box center [244, 40] width 6 height 11
click at [168, 18] on div "GigRadar.io Home Leads 99+ Dashboard Scanner Profile stage Connects: 399 workwi…" at bounding box center [241, 171] width 483 height 343
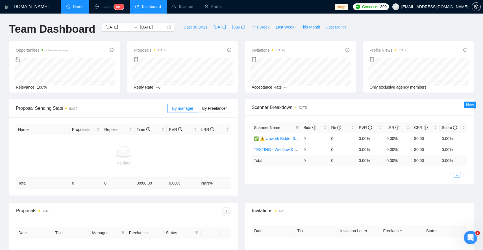
click at [344, 30] on span "Last Month" at bounding box center [337, 27] width 20 height 6
type input "2025-08-31"
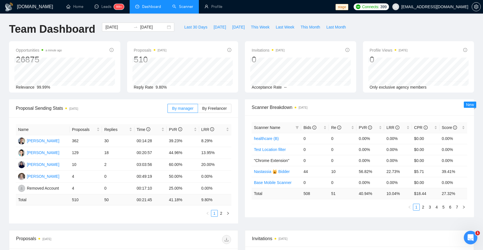
click at [183, 8] on link "Scanner" at bounding box center [182, 6] width 21 height 5
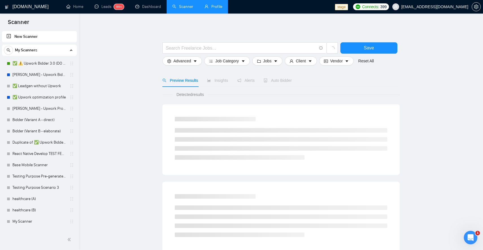
click at [212, 8] on link "Profile" at bounding box center [214, 6] width 18 height 5
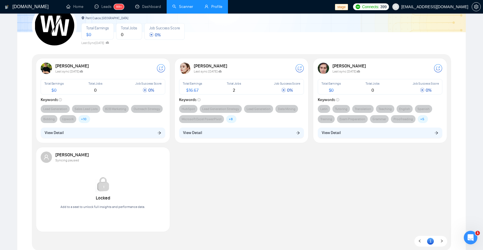
scroll to position [77, 0]
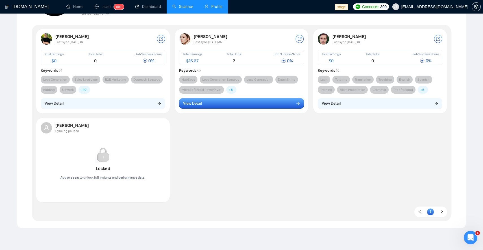
click at [243, 99] on button "View Detail" at bounding box center [241, 103] width 125 height 11
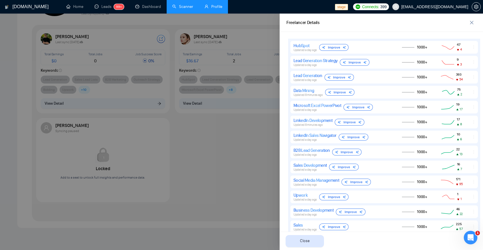
scroll to position [360, 0]
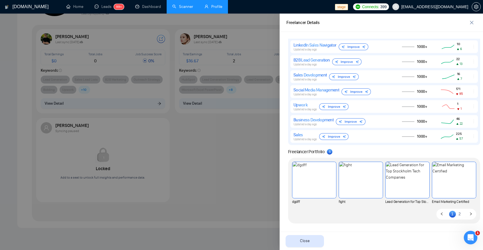
click at [461, 213] on link "2" at bounding box center [460, 214] width 7 height 6
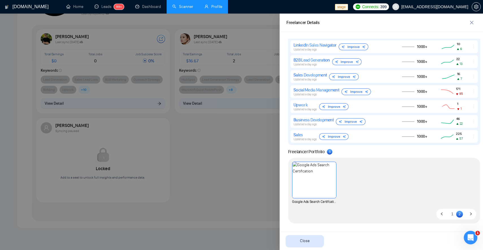
click at [250, 211] on div at bounding box center [241, 132] width 483 height 237
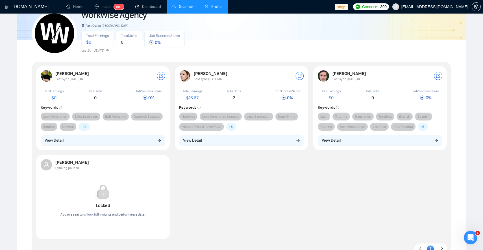
scroll to position [0, 0]
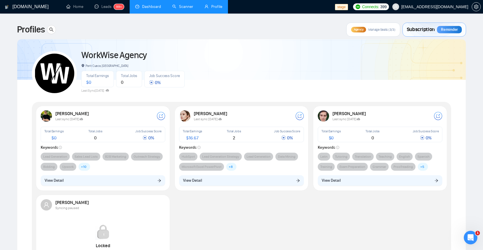
click at [147, 4] on link "Dashboard" at bounding box center [148, 6] width 26 height 5
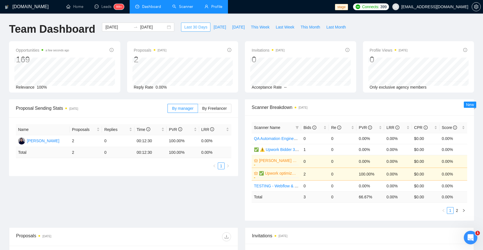
click at [192, 28] on span "Last 30 Days" at bounding box center [195, 27] width 23 height 6
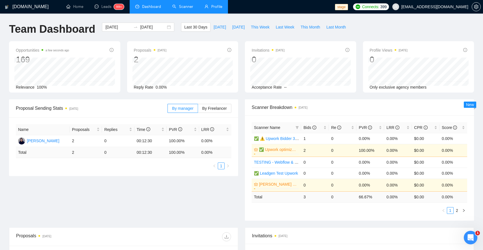
click at [176, 7] on link "Scanner" at bounding box center [182, 6] width 21 height 5
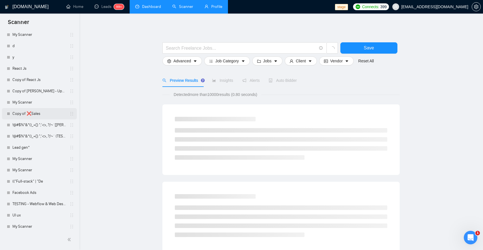
scroll to position [620, 0]
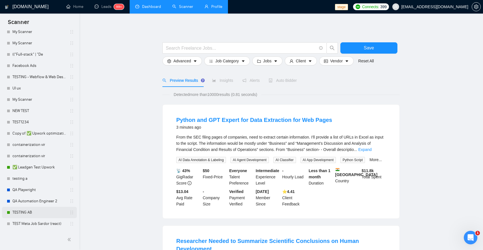
click at [21, 212] on link "TESTING AB" at bounding box center [39, 212] width 54 height 11
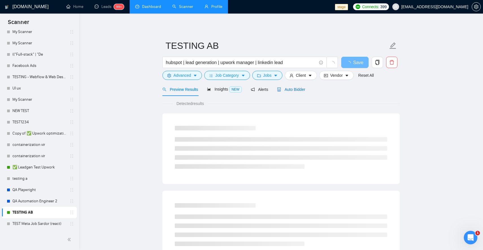
click at [299, 88] on span "Auto Bidder" at bounding box center [291, 89] width 28 height 5
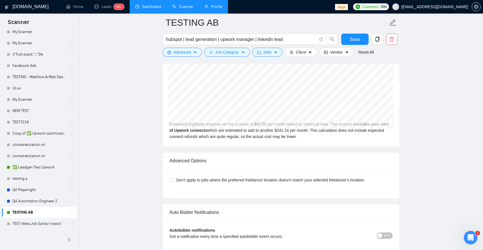
scroll to position [1306, 0]
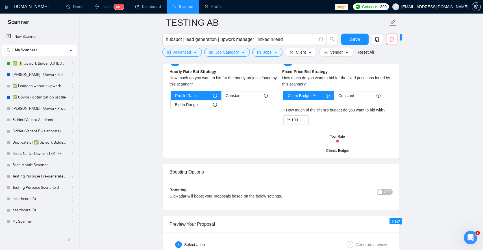
scroll to position [1318, 0]
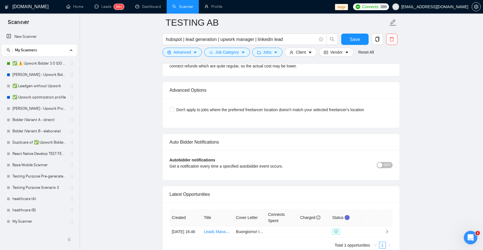
scroll to position [1318, 0]
click at [317, 231] on td "$0.60" at bounding box center [314, 233] width 32 height 12
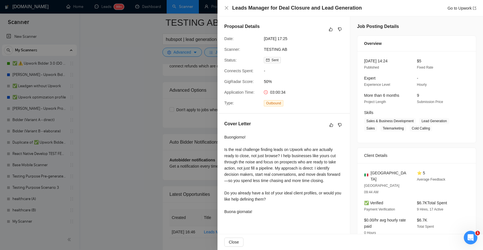
click at [156, 89] on div at bounding box center [241, 125] width 483 height 250
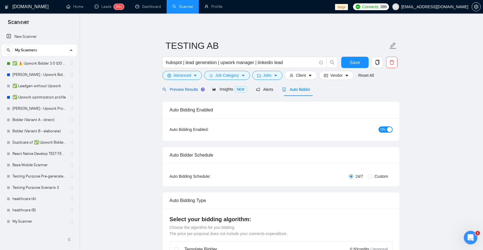
click at [174, 89] on span "Preview Results" at bounding box center [183, 89] width 41 height 5
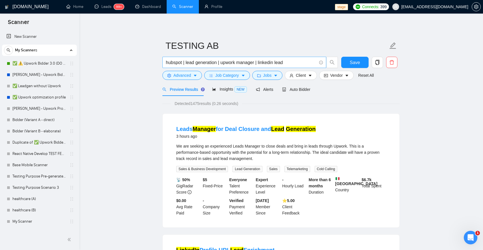
click at [281, 60] on input "hubspot | lead generation | upwork manager | linkedin lead" at bounding box center [241, 62] width 151 height 7
type input "hubspot | lead generation | upwork manager | linkedin"
click at [295, 87] on span "Auto Bidder" at bounding box center [296, 89] width 28 height 5
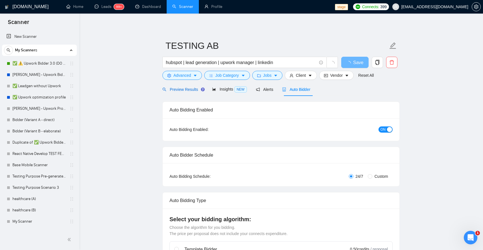
click at [181, 88] on span "Preview Results" at bounding box center [183, 89] width 41 height 5
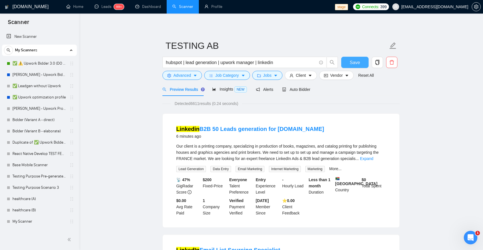
click at [360, 61] on button "Save" at bounding box center [354, 62] width 27 height 11
click at [307, 91] on span "Auto Bidder" at bounding box center [296, 89] width 28 height 5
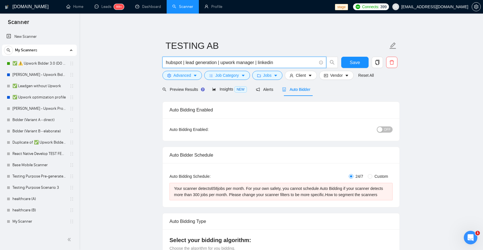
click at [291, 62] on input "hubspot | lead generation | upwork manager | linkedin" at bounding box center [241, 62] width 151 height 7
click at [195, 93] on div "Preview Results" at bounding box center [183, 89] width 41 height 13
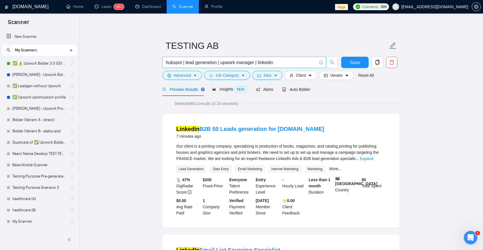
click at [289, 62] on input "hubspot | lead generation | upwork manager | linkedin" at bounding box center [241, 62] width 151 height 7
click at [275, 63] on input "hubspot | lead generation | upwork manager | linkedin | B2B leads" at bounding box center [241, 62] width 151 height 7
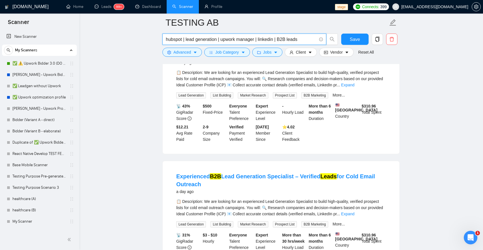
scroll to position [326, 0]
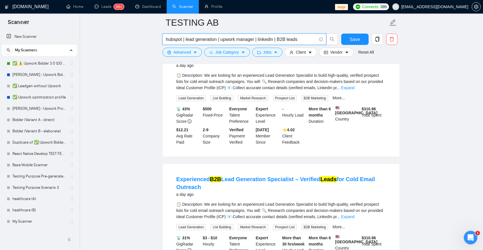
type input "hubspot | lead generation | upwork manager | linkedin | B2B leads"
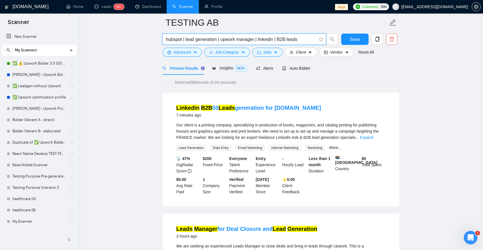
scroll to position [0, 0]
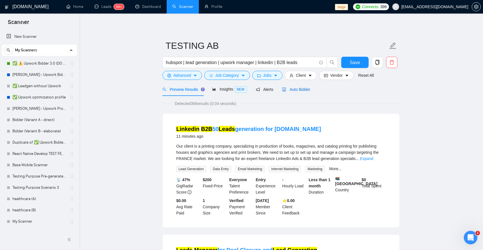
click at [297, 92] on span "Auto Bidder" at bounding box center [296, 89] width 28 height 5
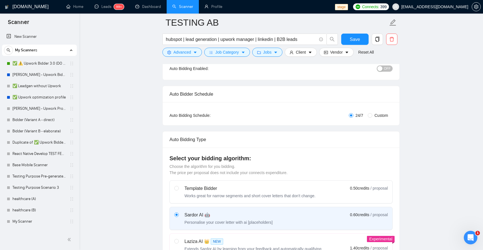
scroll to position [15, 0]
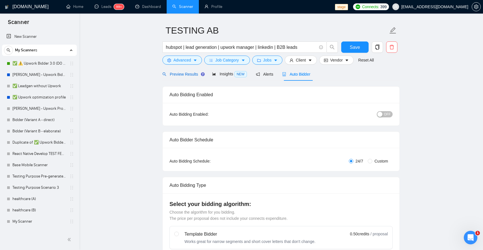
click at [187, 75] on span "Preview Results" at bounding box center [183, 74] width 41 height 5
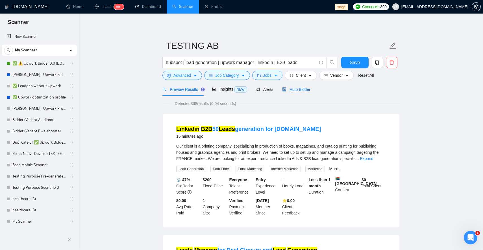
click at [304, 91] on span "Auto Bidder" at bounding box center [296, 89] width 28 height 5
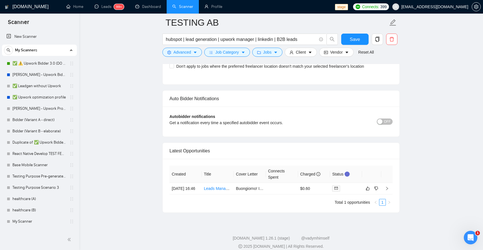
scroll to position [1318, 0]
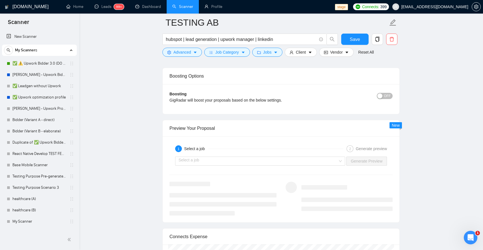
scroll to position [1032, 0]
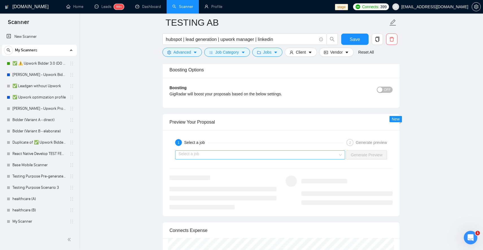
click at [303, 159] on input "search" at bounding box center [258, 155] width 159 height 8
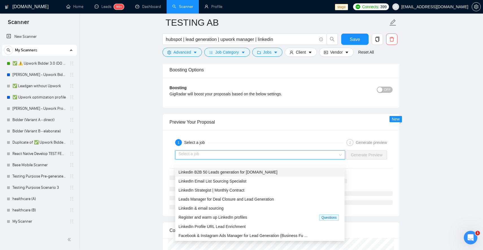
click at [299, 174] on div "Linkedin B2B 50 Leads generation for land.mediaprint.srl" at bounding box center [260, 172] width 163 height 6
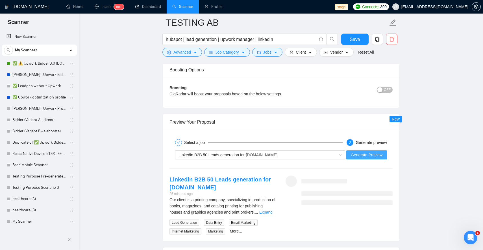
click at [371, 158] on span "Generate Preview" at bounding box center [367, 155] width 32 height 6
click at [269, 222] on div "Our client is a printing company, specializing in production of books, magazine…" at bounding box center [223, 216] width 107 height 38
click at [270, 215] on link "Expand" at bounding box center [266, 212] width 13 height 5
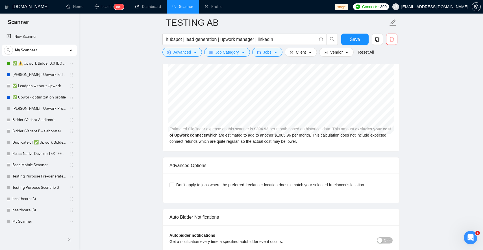
scroll to position [1507, 0]
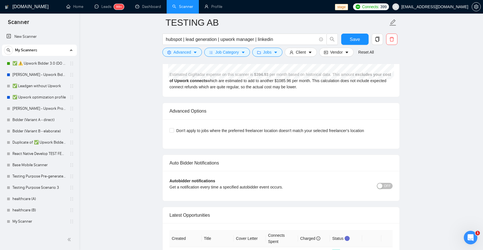
scroll to position [1362, 0]
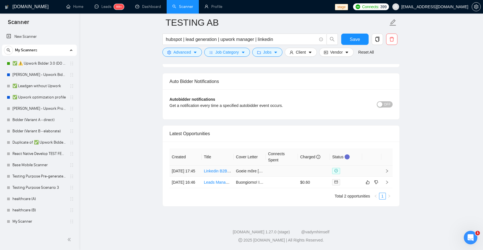
click at [295, 166] on td at bounding box center [282, 171] width 32 height 11
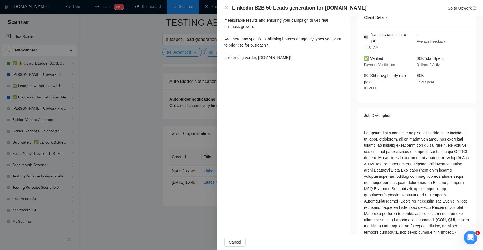
scroll to position [212, 0]
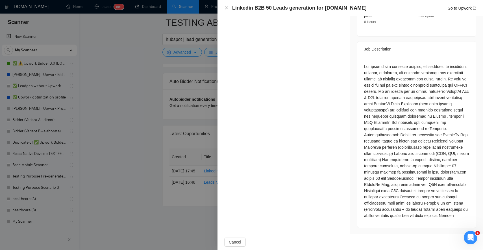
click at [171, 128] on div at bounding box center [241, 125] width 483 height 250
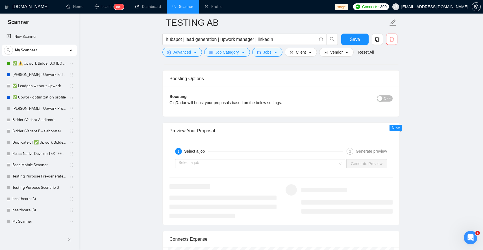
scroll to position [1023, 0]
click at [302, 168] on input "search" at bounding box center [258, 163] width 159 height 8
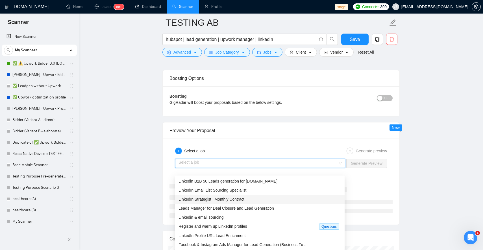
click at [303, 197] on div "LinkedIn Strategist | Monthly Contract" at bounding box center [260, 199] width 163 height 6
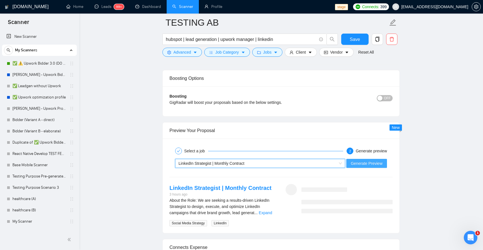
click at [359, 167] on span "Generate Preview" at bounding box center [367, 164] width 32 height 6
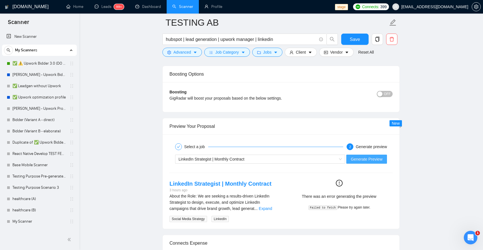
scroll to position [1049, 0]
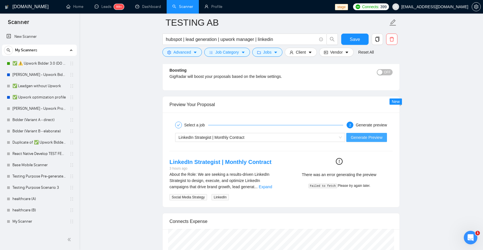
click at [369, 141] on span "Generate Preview" at bounding box center [367, 138] width 32 height 6
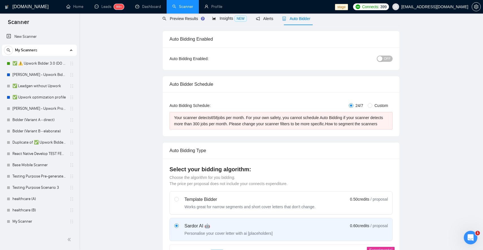
scroll to position [0, 0]
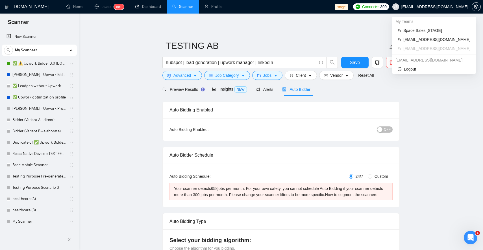
click at [431, 7] on span "[EMAIL_ADDRESS][DOMAIN_NAME]" at bounding box center [435, 7] width 67 height 0
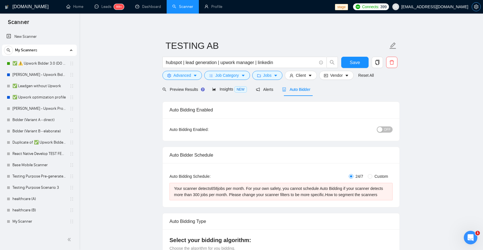
click at [476, 6] on icon "setting" at bounding box center [476, 7] width 5 height 5
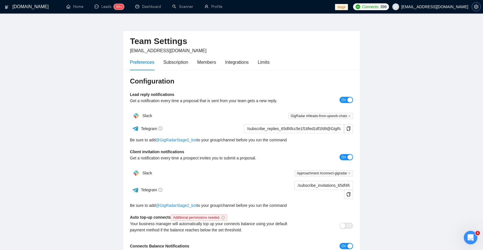
scroll to position [122, 0]
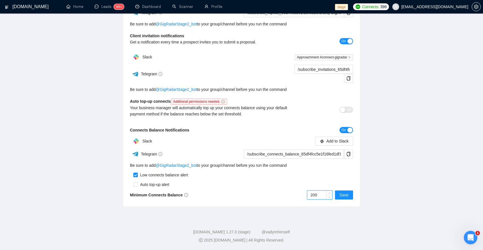
click at [325, 198] on input "200" at bounding box center [320, 195] width 25 height 8
